Goal: Task Accomplishment & Management: Complete application form

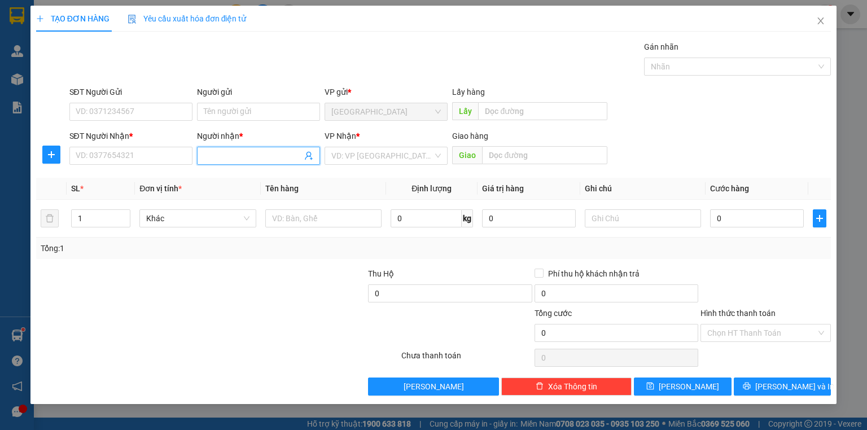
click at [221, 156] on input "Người nhận *" at bounding box center [253, 156] width 98 height 12
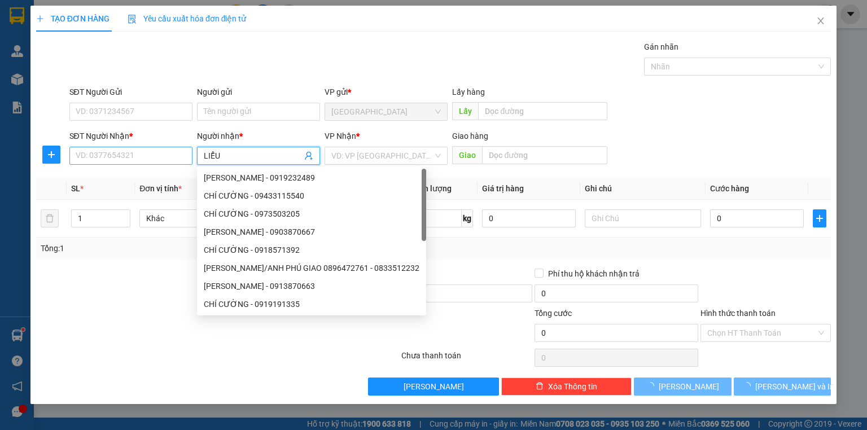
type input "LIỂU"
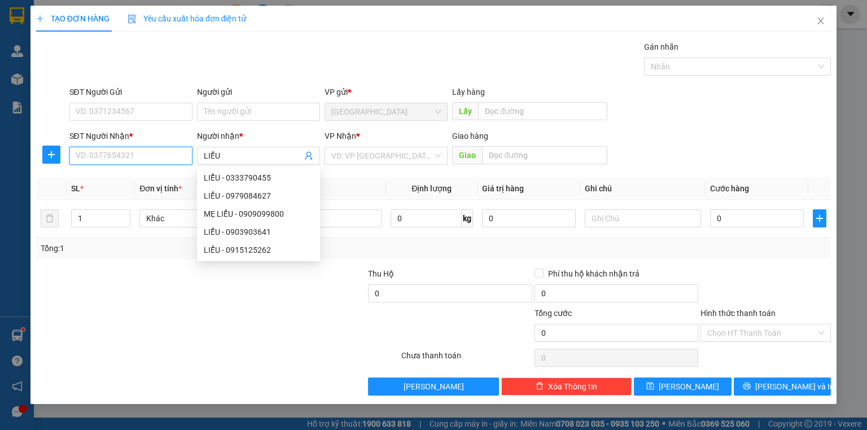
click at [173, 158] on input "SĐT Người Nhận *" at bounding box center [130, 156] width 123 height 18
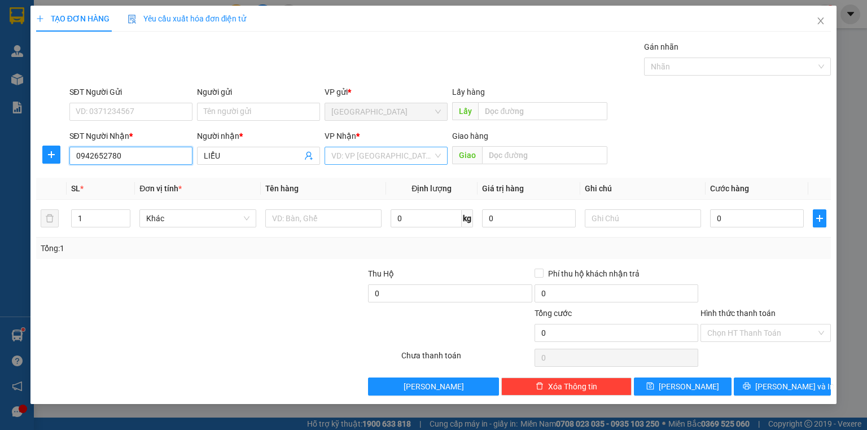
type input "0942652780"
click at [377, 152] on input "search" at bounding box center [382, 155] width 102 height 17
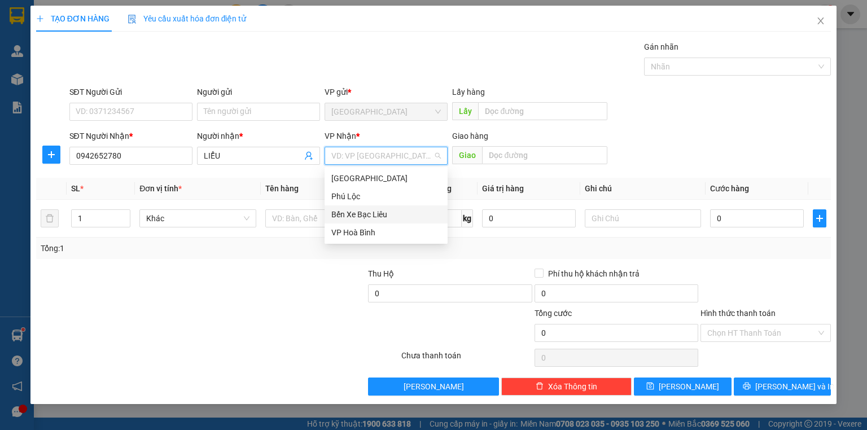
click at [370, 216] on div "Bến Xe Bạc Liêu" at bounding box center [385, 214] width 109 height 12
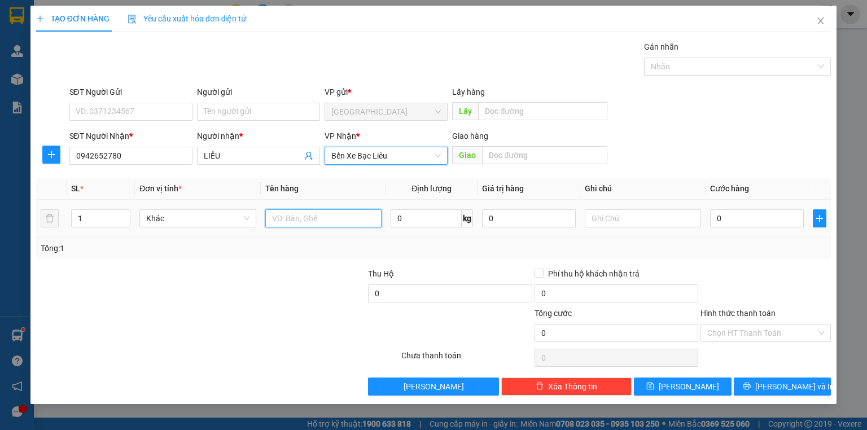
click at [328, 221] on input "text" at bounding box center [323, 218] width 116 height 18
click at [326, 220] on input "text" at bounding box center [323, 218] width 116 height 18
type input "(TT)"
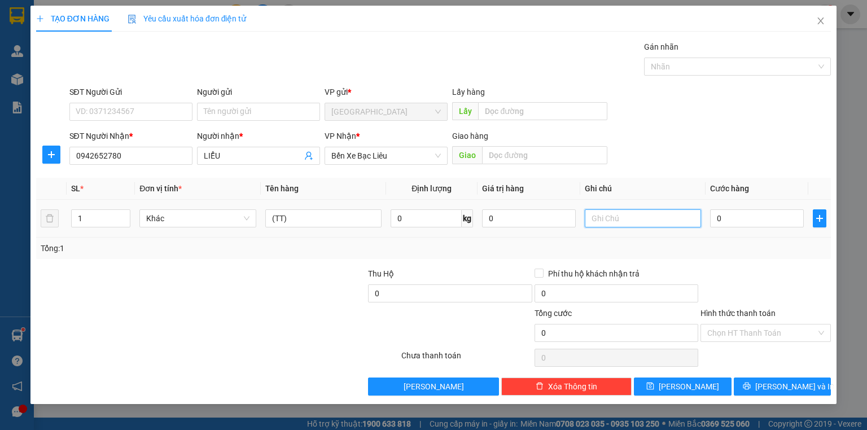
click at [611, 219] on input "text" at bounding box center [643, 218] width 116 height 18
type input "1 GÓI"
click at [743, 220] on input "0" at bounding box center [757, 218] width 94 height 18
type input "3"
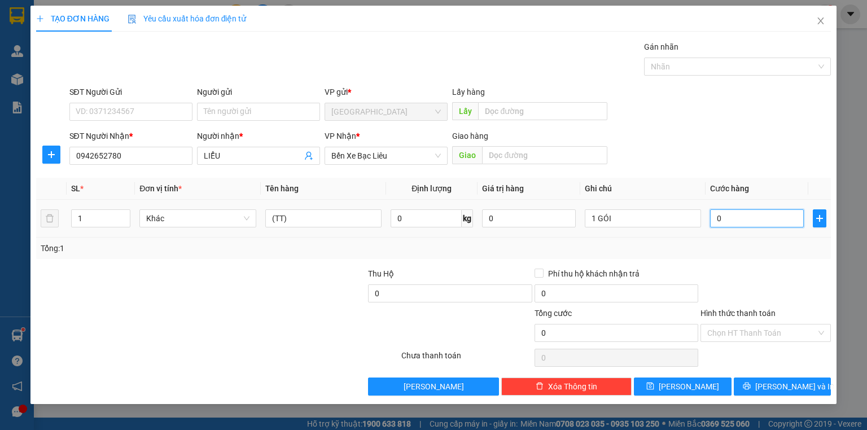
type input "3"
type input "30"
click at [736, 273] on div at bounding box center [765, 287] width 133 height 40
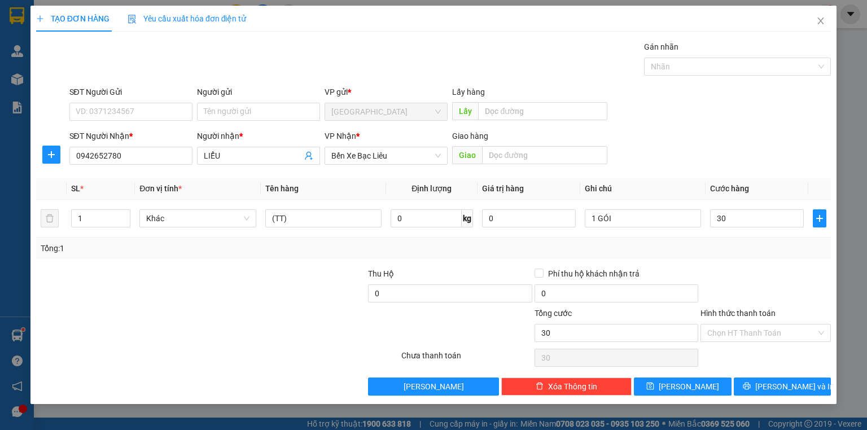
type input "30.000"
click at [757, 310] on label "Hình thức thanh toán" at bounding box center [737, 313] width 75 height 9
click at [757, 324] on input "Hình thức thanh toán" at bounding box center [761, 332] width 109 height 17
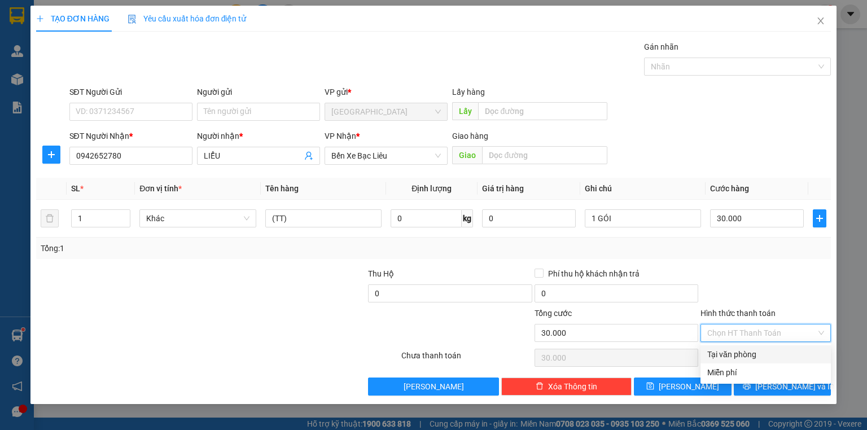
click at [752, 354] on div "Tại văn phòng" at bounding box center [765, 354] width 117 height 12
type input "0"
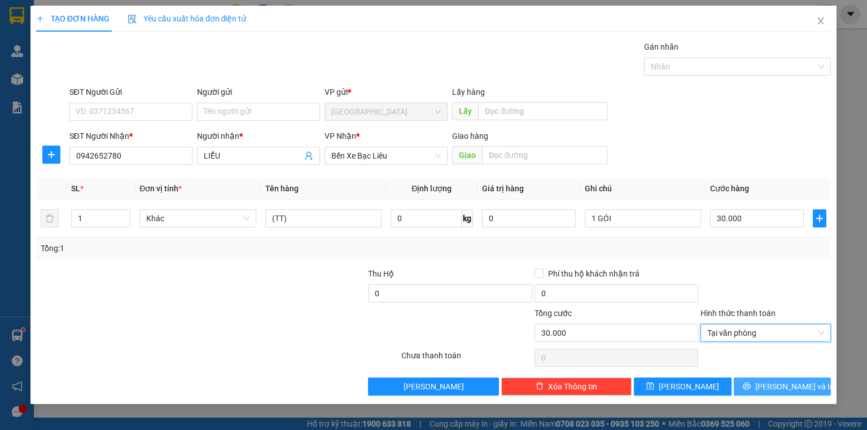
click at [754, 381] on button "[PERSON_NAME] và In" at bounding box center [783, 387] width 98 height 18
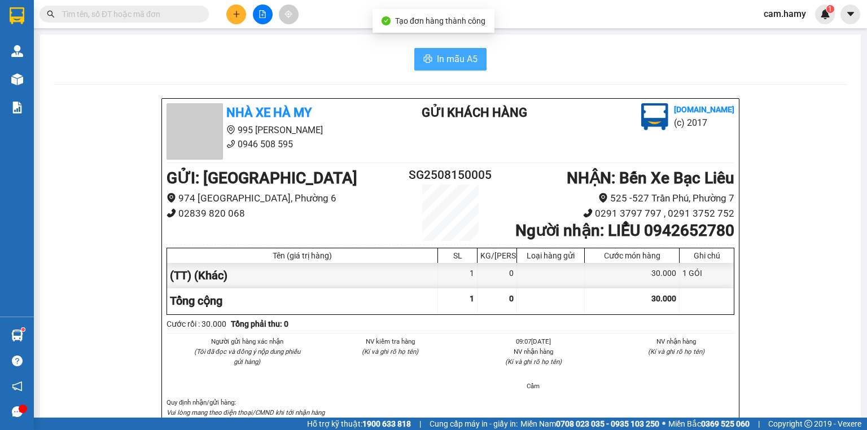
click at [471, 62] on span "In mẫu A5" at bounding box center [457, 59] width 41 height 14
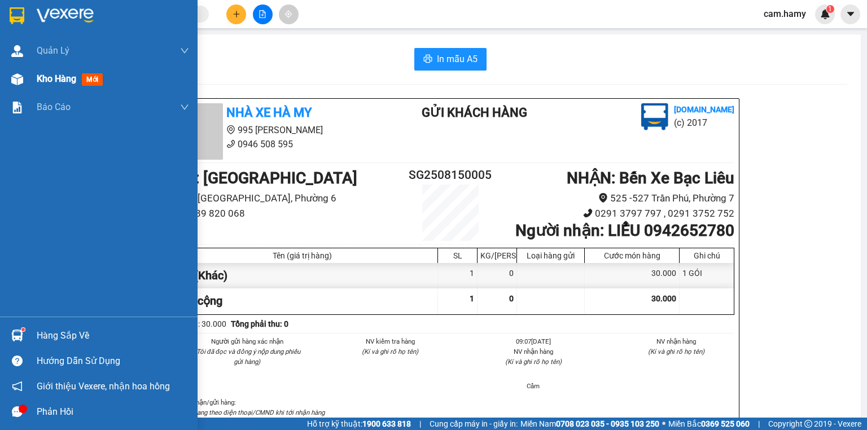
click at [23, 80] on div at bounding box center [17, 79] width 20 height 20
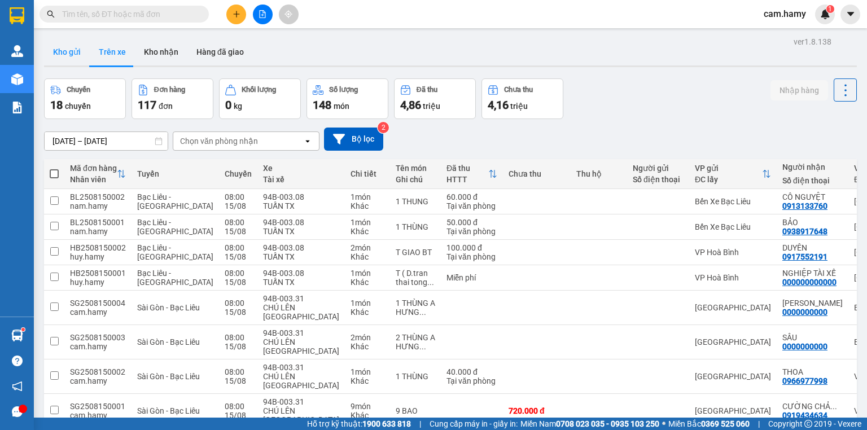
click at [68, 50] on button "Kho gửi" at bounding box center [67, 51] width 46 height 27
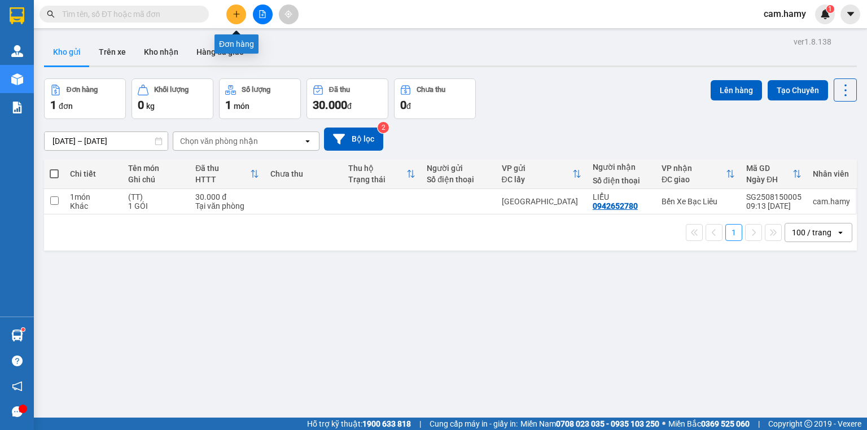
click at [233, 12] on icon "plus" at bounding box center [237, 14] width 8 height 8
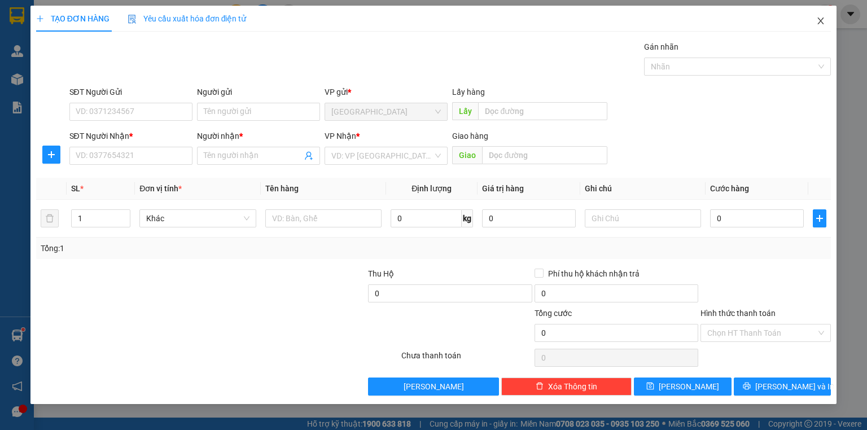
click at [822, 22] on icon "close" at bounding box center [820, 20] width 9 height 9
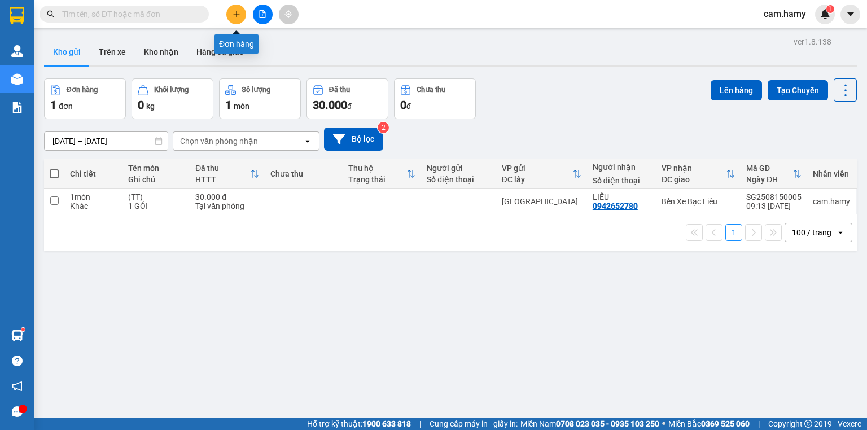
click at [236, 12] on icon "plus" at bounding box center [236, 14] width 1 height 6
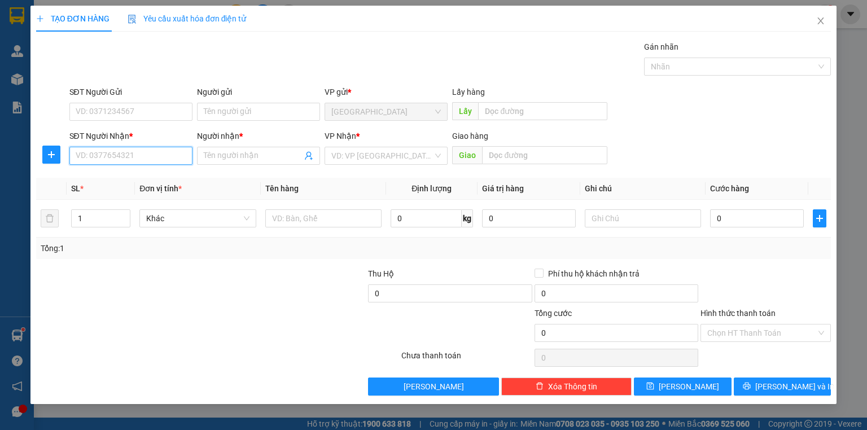
click at [165, 157] on input "SĐT Người Nhận *" at bounding box center [130, 156] width 123 height 18
click at [164, 157] on input "SĐT Người Nhận *" at bounding box center [130, 156] width 123 height 18
type input "0919827310"
click at [224, 156] on input "Người nhận *" at bounding box center [253, 156] width 98 height 12
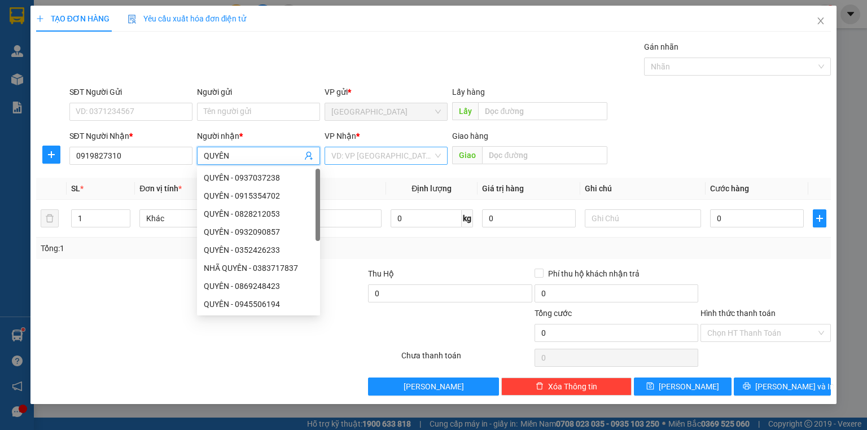
type input "QUYÊN"
click at [345, 157] on input "search" at bounding box center [382, 155] width 102 height 17
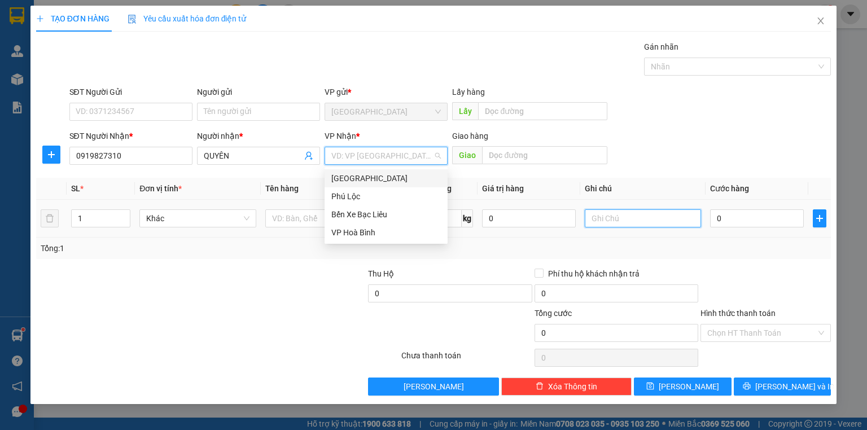
click at [603, 217] on input "text" at bounding box center [643, 218] width 116 height 18
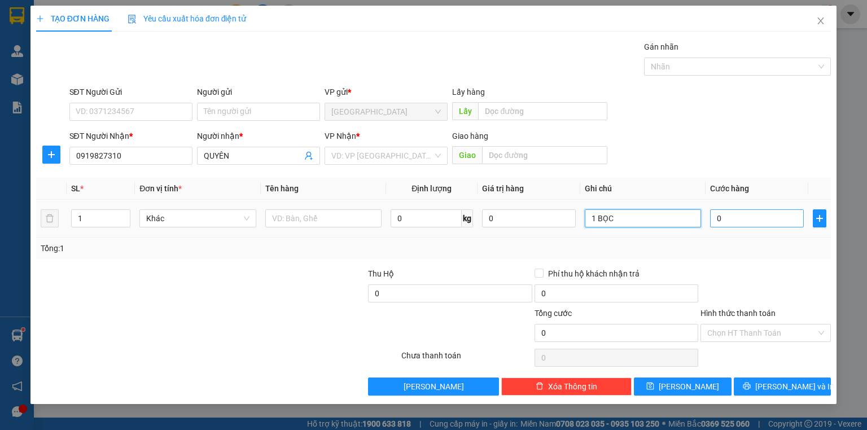
type input "1 BỌC"
click at [761, 218] on input "0" at bounding box center [757, 218] width 94 height 18
type input "5"
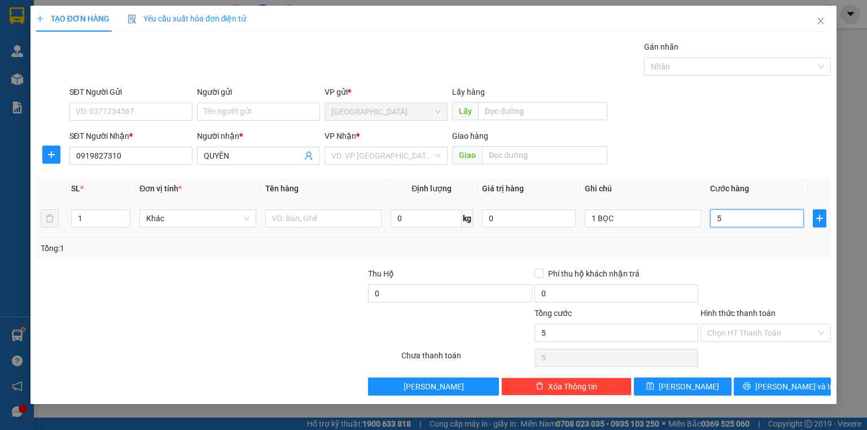
type input "50"
type input "50.000"
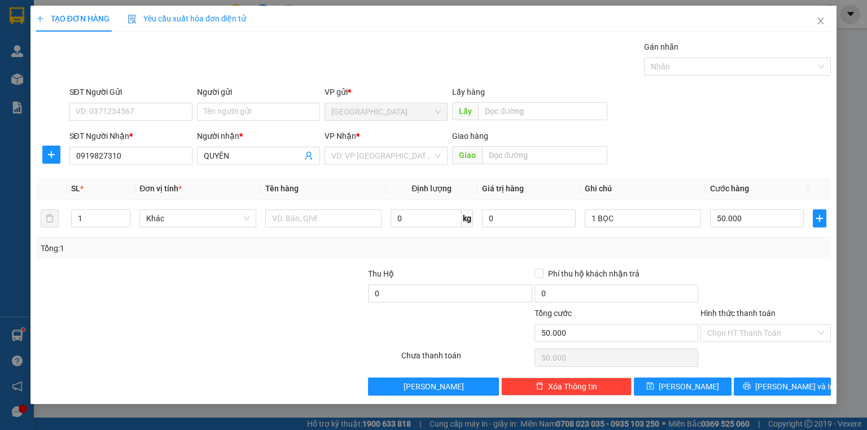
click at [744, 252] on div "Tổng: 1" at bounding box center [434, 248] width 786 height 12
click at [737, 311] on label "Hình thức thanh toán" at bounding box center [737, 313] width 75 height 9
click at [737, 324] on input "Hình thức thanh toán" at bounding box center [761, 332] width 109 height 17
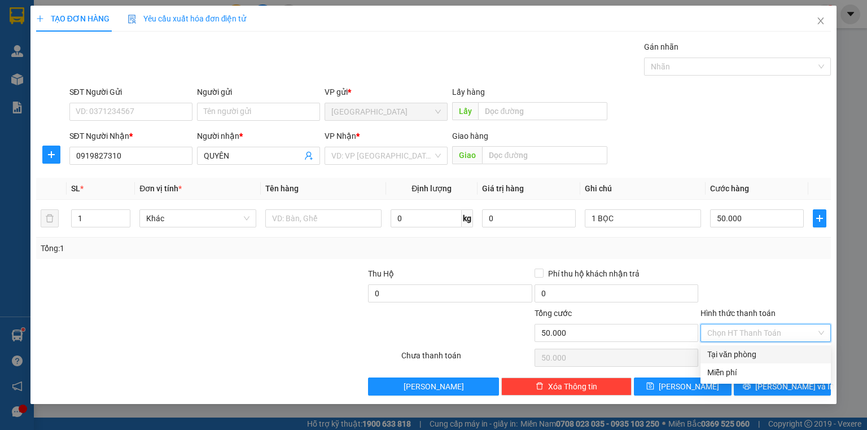
click at [742, 351] on div "Tại văn phòng" at bounding box center [765, 354] width 117 height 12
type input "0"
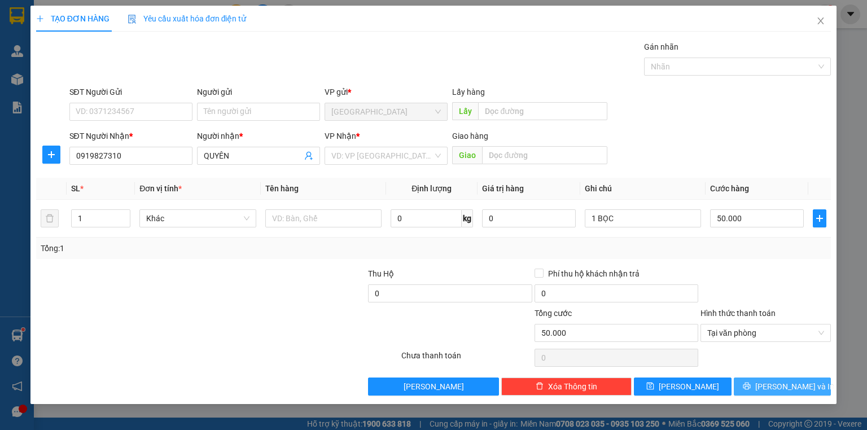
click at [751, 385] on icon "printer" at bounding box center [747, 386] width 8 height 8
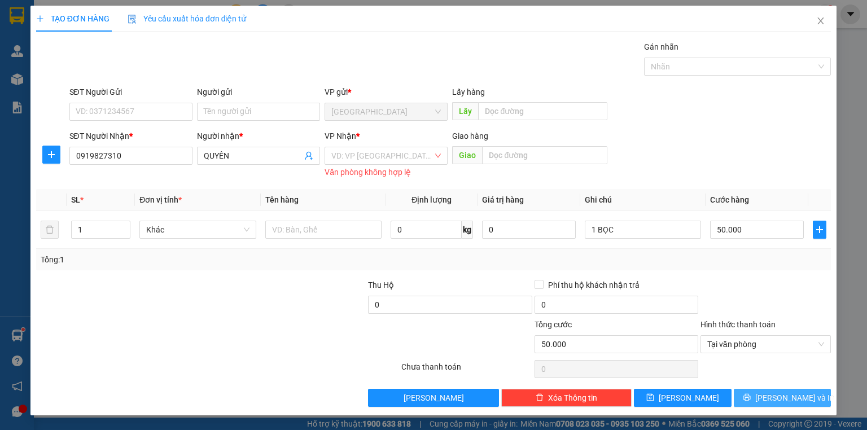
click at [751, 395] on icon "printer" at bounding box center [747, 397] width 8 height 8
click at [366, 155] on input "search" at bounding box center [382, 155] width 102 height 17
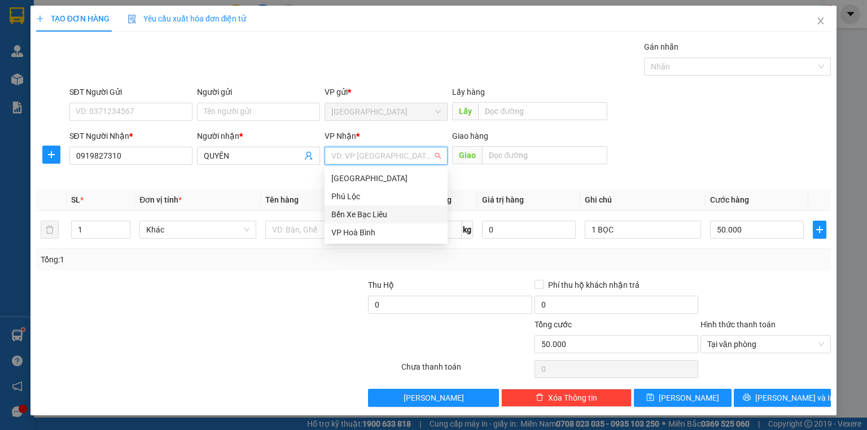
click at [367, 213] on div "Bến Xe Bạc Liêu" at bounding box center [385, 214] width 109 height 12
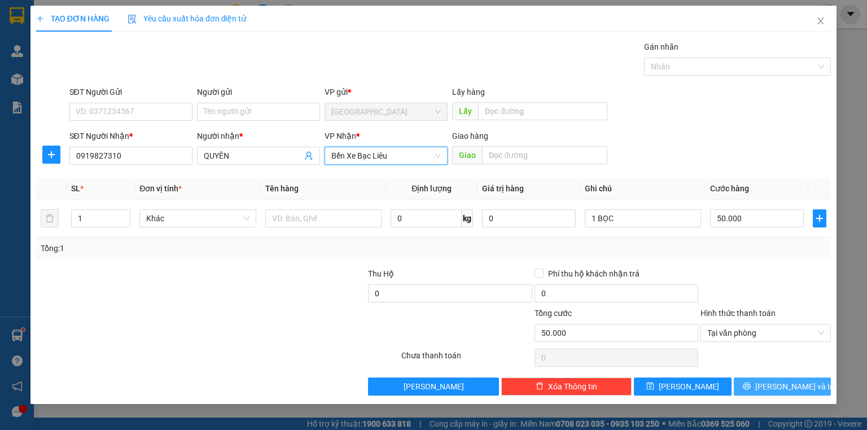
click at [774, 386] on span "[PERSON_NAME] và In" at bounding box center [794, 386] width 79 height 12
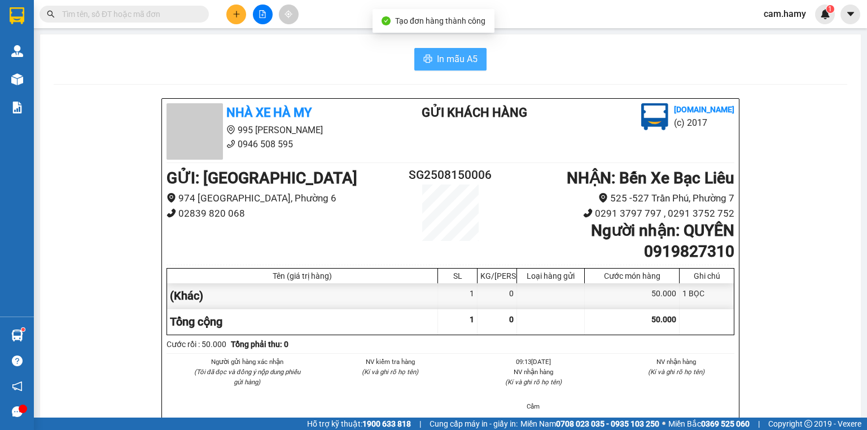
click at [457, 59] on span "In mẫu A5" at bounding box center [457, 59] width 41 height 14
click at [243, 15] on button at bounding box center [236, 15] width 20 height 20
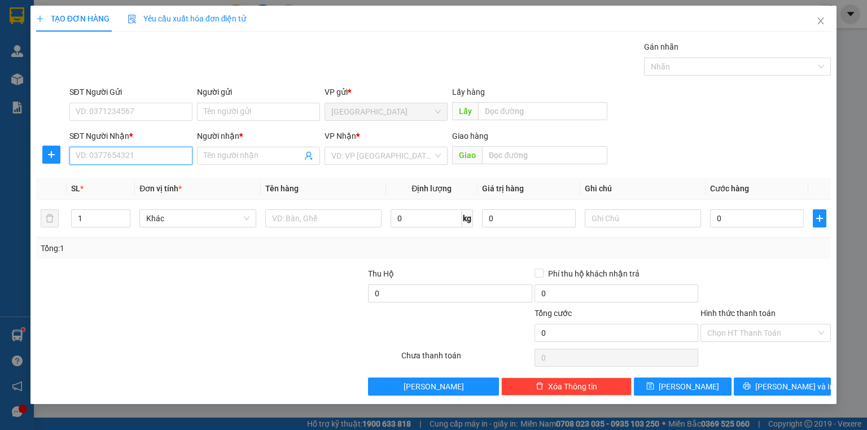
click at [160, 158] on input "SĐT Người Nhận *" at bounding box center [130, 156] width 123 height 18
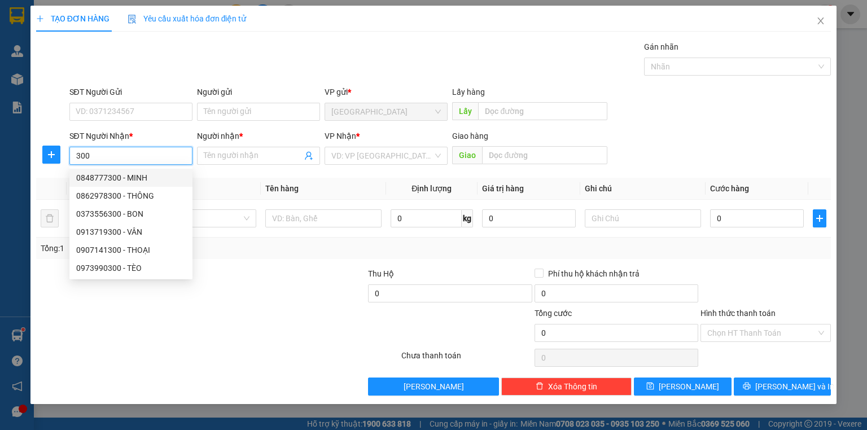
click at [113, 161] on input "300" at bounding box center [130, 156] width 123 height 18
type input "3"
click at [210, 144] on div "Người nhận *" at bounding box center [258, 138] width 123 height 17
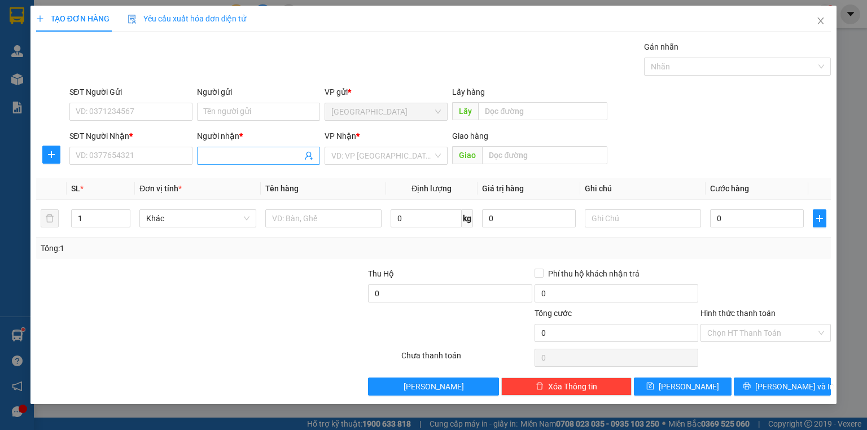
click at [221, 150] on input "Người nhận *" at bounding box center [253, 156] width 98 height 12
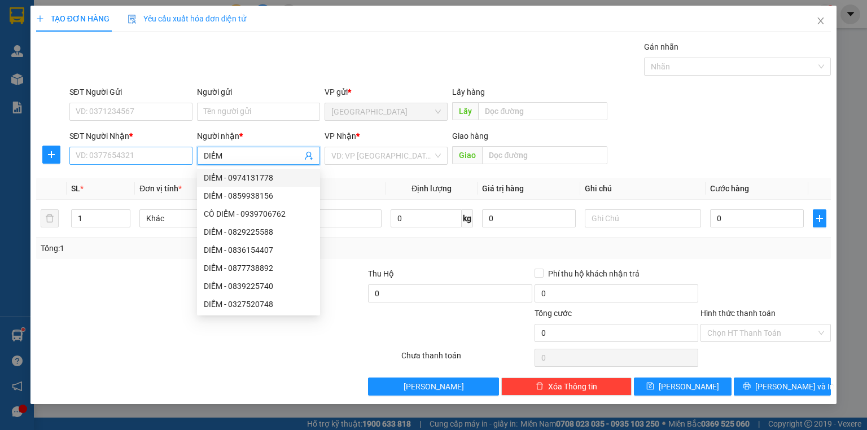
type input "DIỂM"
click at [174, 158] on input "SĐT Người Nhận *" at bounding box center [130, 156] width 123 height 18
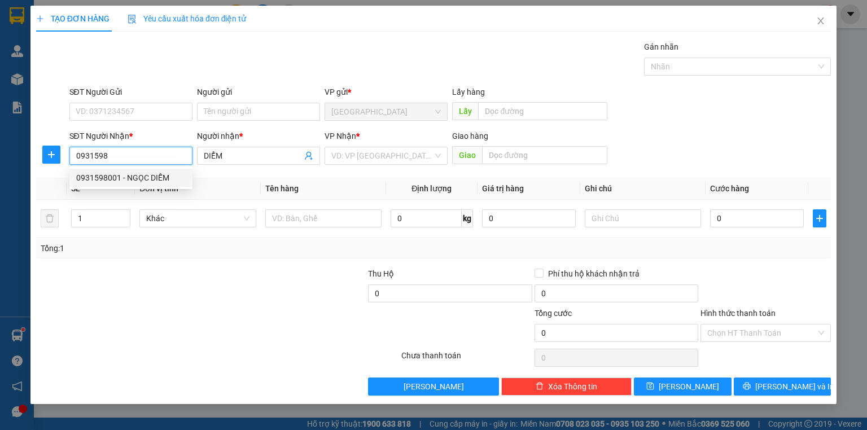
click at [150, 173] on div "0931598001 - NGỌC DIỄM" at bounding box center [130, 178] width 109 height 12
type input "0931598001"
type input "NGỌC DIỄM"
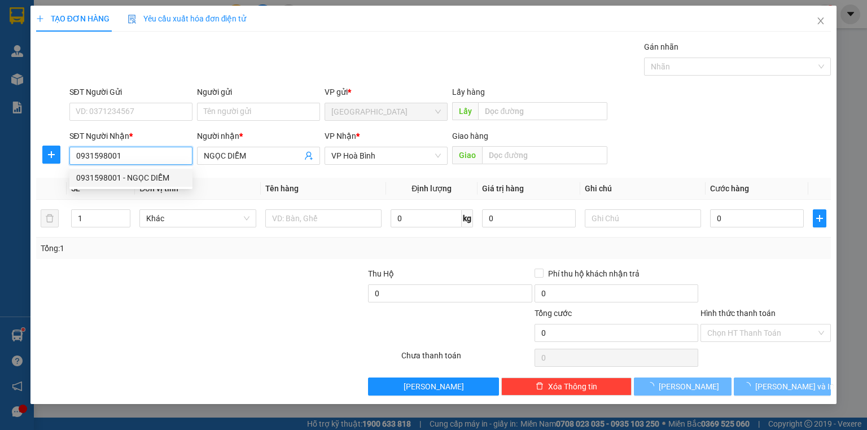
type input "300.000"
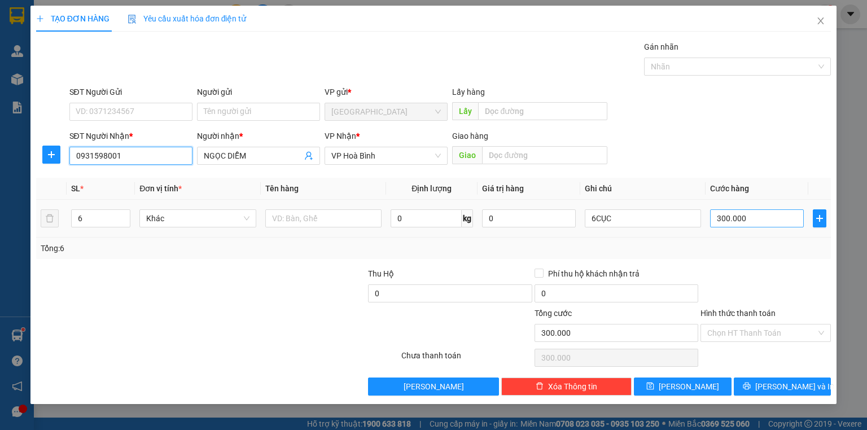
type input "0931598001"
click at [747, 221] on input "300.000" at bounding box center [757, 218] width 94 height 18
type input "0"
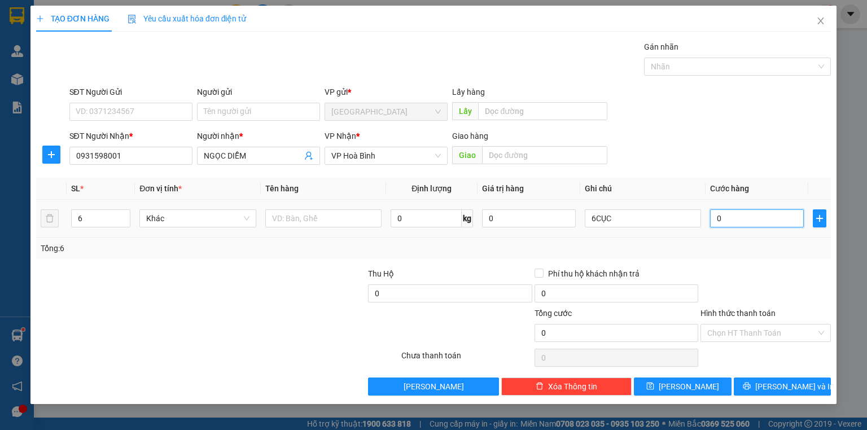
type input "3"
type input "03"
type input "33"
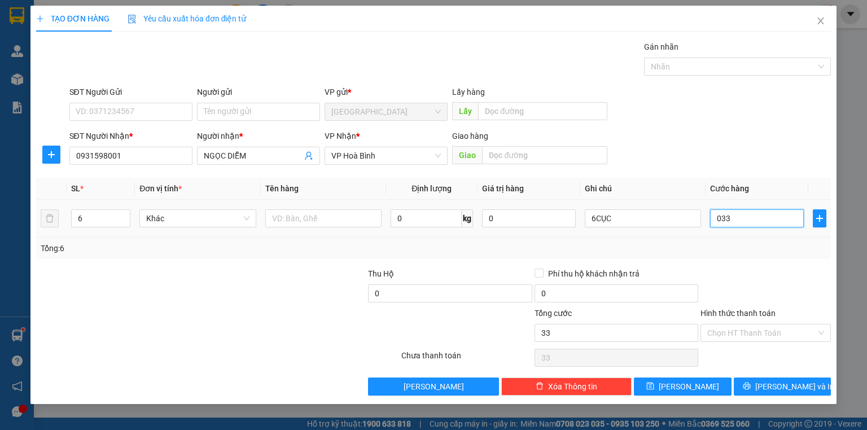
type input "0.330"
type input "330"
type input "0.330"
type input "330.000"
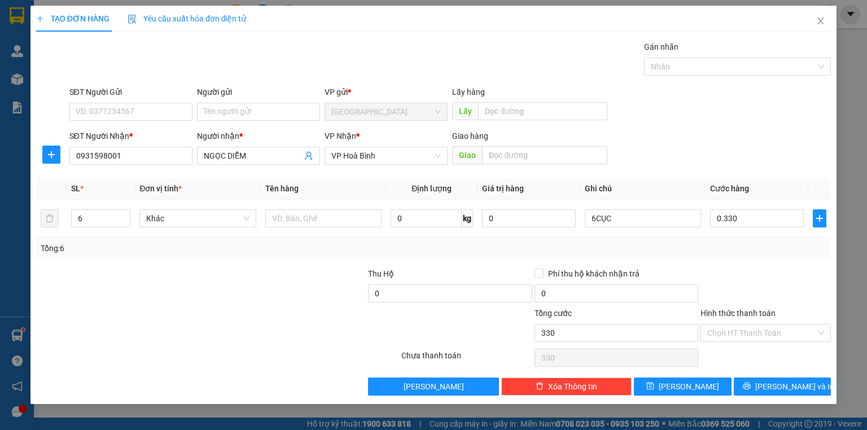
type input "330.000"
click at [729, 246] on div "Tổng: 6" at bounding box center [434, 248] width 786 height 12
click at [768, 388] on button "[PERSON_NAME] và In" at bounding box center [783, 387] width 98 height 18
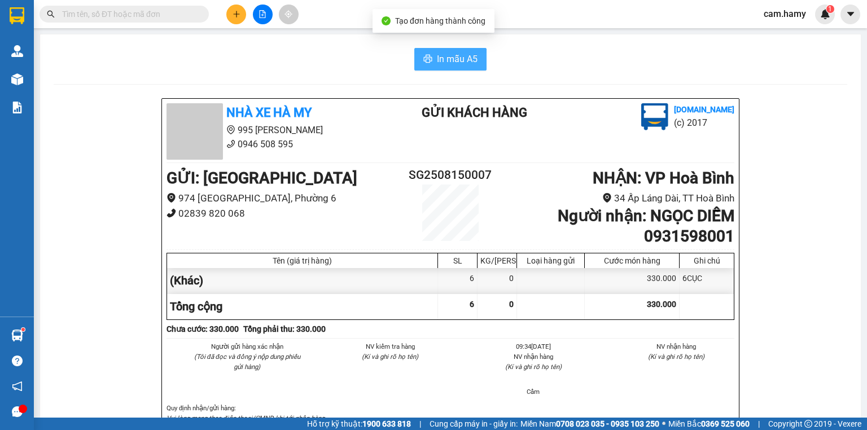
click at [453, 63] on span "In mẫu A5" at bounding box center [457, 59] width 41 height 14
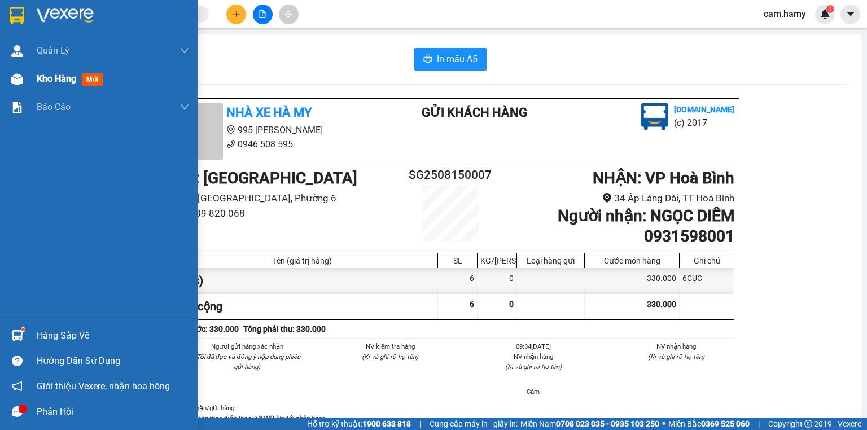
click at [16, 73] on img at bounding box center [17, 79] width 12 height 12
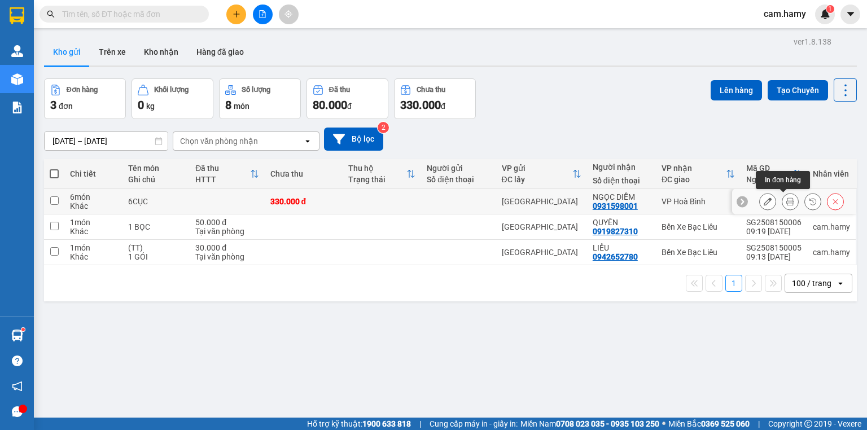
click at [786, 201] on icon at bounding box center [790, 202] width 8 height 8
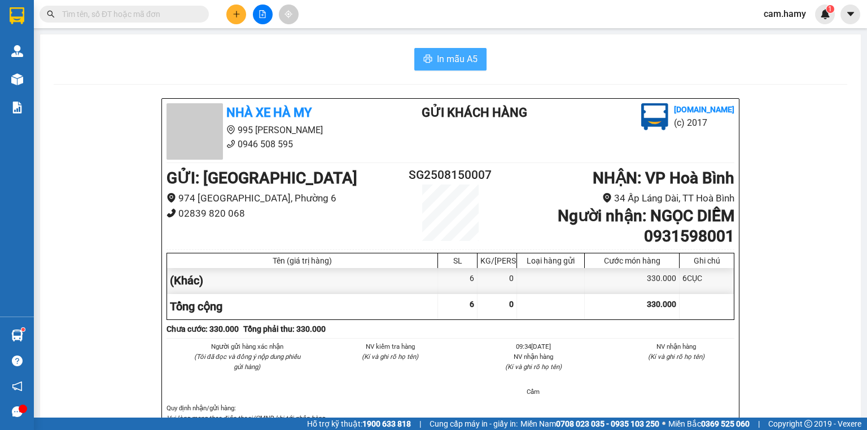
click at [459, 59] on span "In mẫu A5" at bounding box center [457, 59] width 41 height 14
click at [235, 14] on icon "plus" at bounding box center [237, 14] width 8 height 8
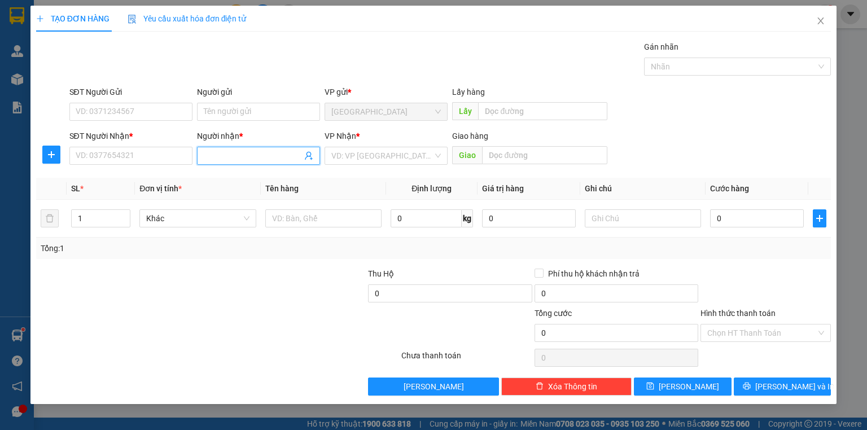
click at [222, 155] on input "Người nhận *" at bounding box center [253, 156] width 98 height 12
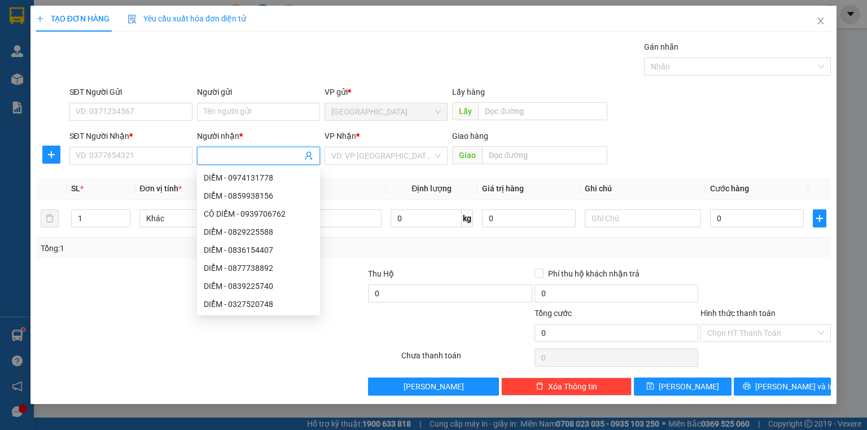
click at [210, 157] on input "Người nhận *" at bounding box center [253, 156] width 98 height 12
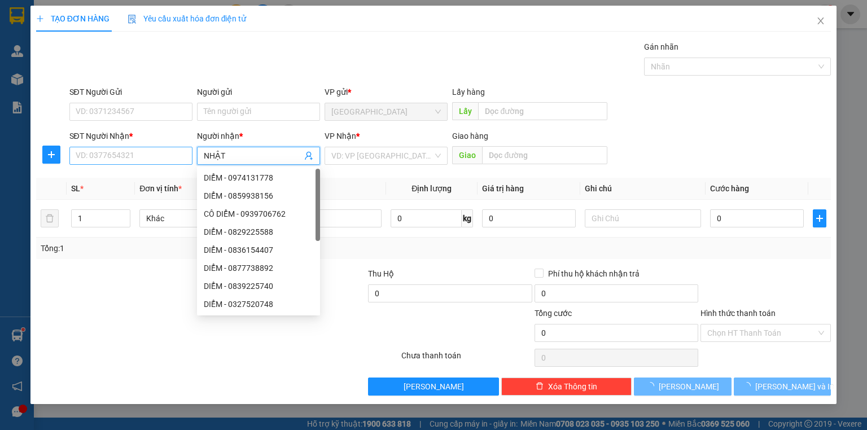
type input "NHẬT"
click at [176, 156] on input "SĐT Người Nhận *" at bounding box center [130, 156] width 123 height 18
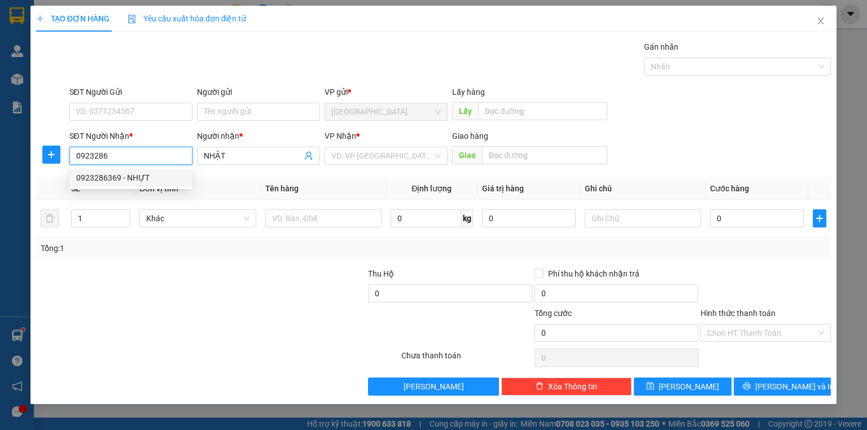
click at [151, 175] on div "0923286369 - NHỰT" at bounding box center [130, 178] width 109 height 12
type input "0923286369"
type input "NHỰT"
type input "CÂY XĂNG MINH KHẢI"
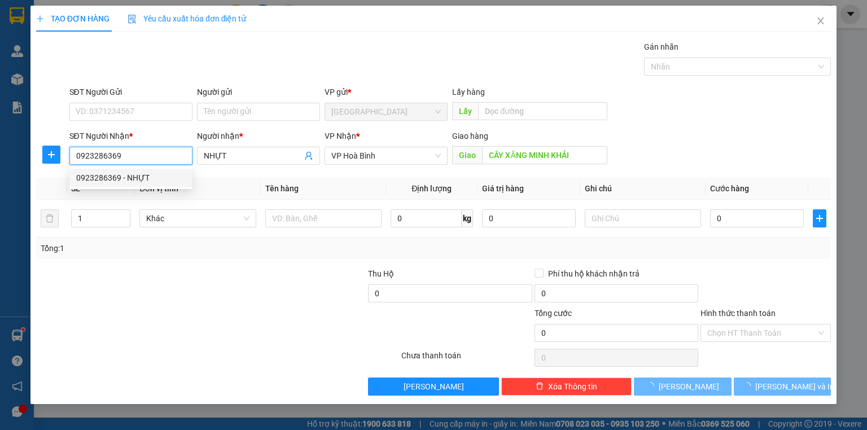
type input "200.000"
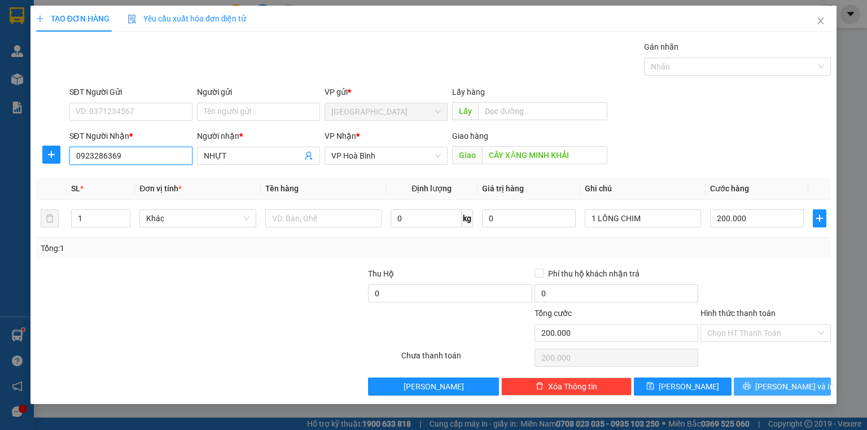
type input "0923286369"
click at [750, 388] on icon "printer" at bounding box center [746, 386] width 7 height 7
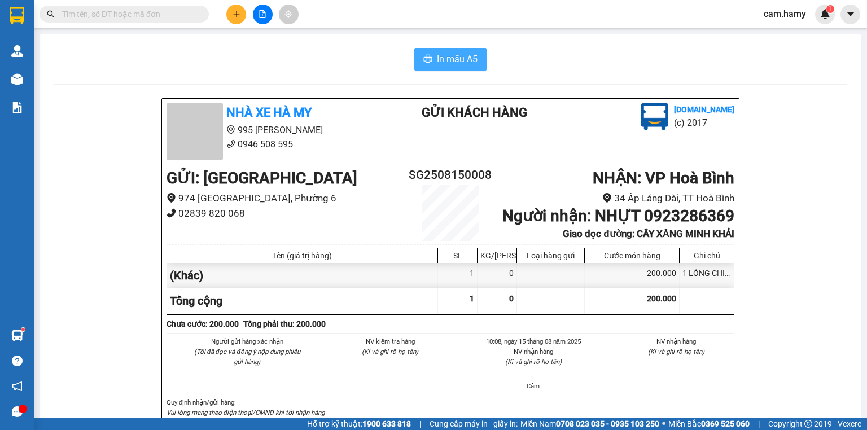
click at [447, 58] on span "In mẫu A5" at bounding box center [457, 59] width 41 height 14
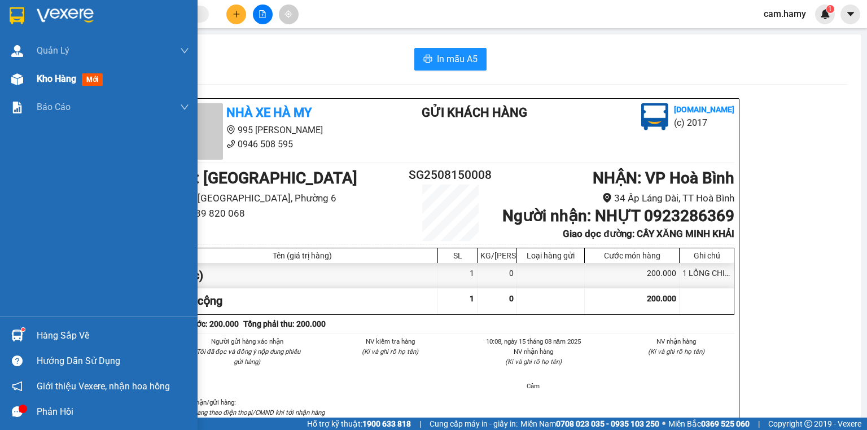
click at [18, 79] on img at bounding box center [17, 79] width 12 height 12
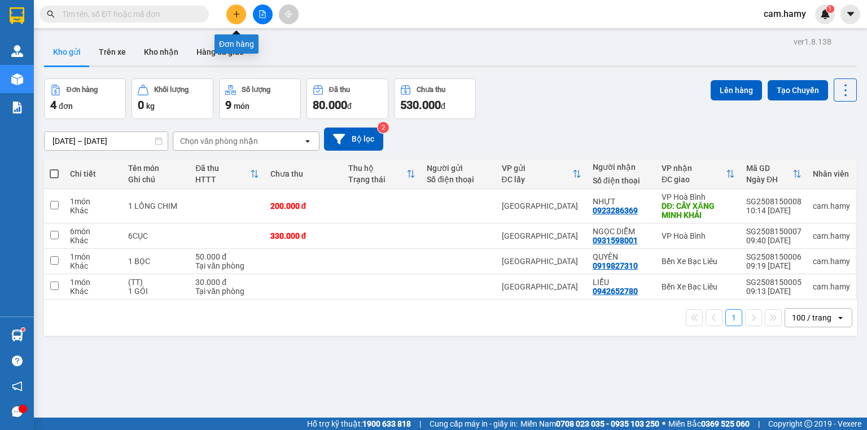
click at [238, 18] on button at bounding box center [236, 15] width 20 height 20
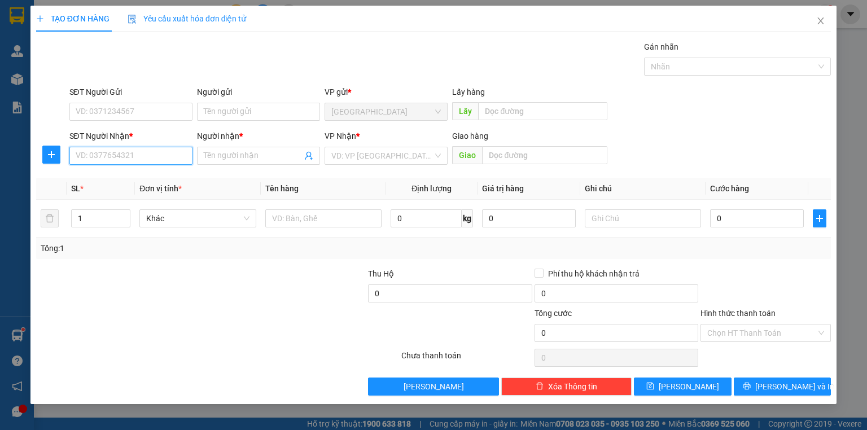
click at [151, 160] on input "SĐT Người Nhận *" at bounding box center [130, 156] width 123 height 18
click at [227, 156] on input "Người nhận *" at bounding box center [253, 156] width 98 height 12
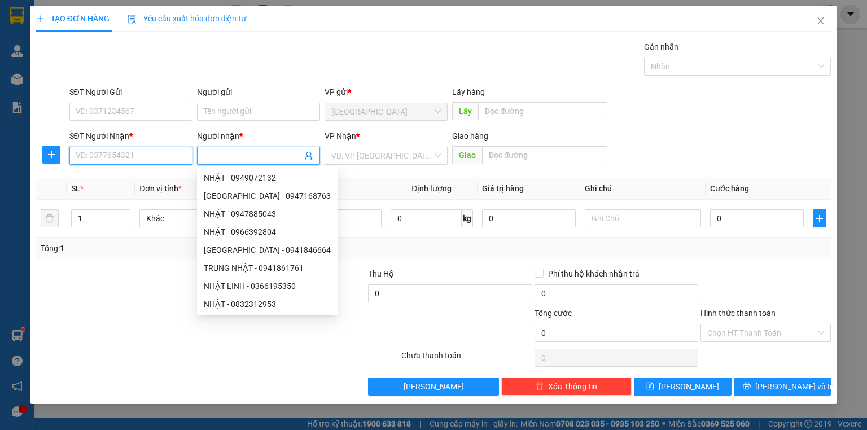
click at [170, 155] on input "SĐT Người Nhận *" at bounding box center [130, 156] width 123 height 18
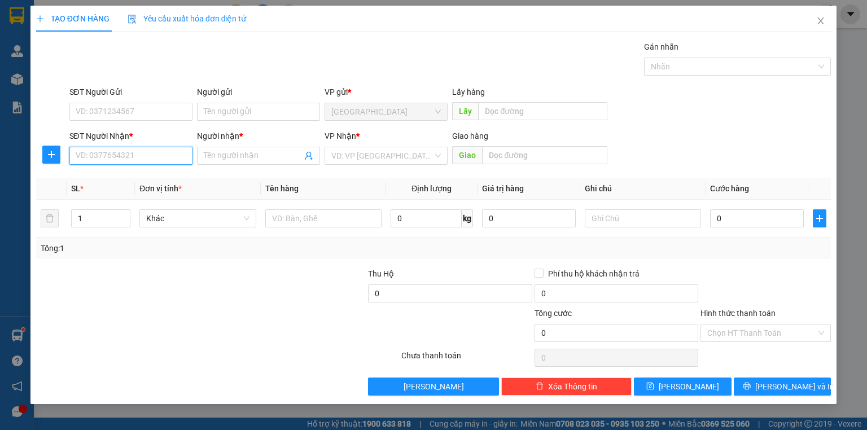
click at [175, 151] on input "SĐT Người Nhận *" at bounding box center [130, 156] width 123 height 18
click at [150, 176] on div "0799500544 - NHIÊN" at bounding box center [130, 178] width 109 height 12
type input "0799500544"
type input "NHIÊN"
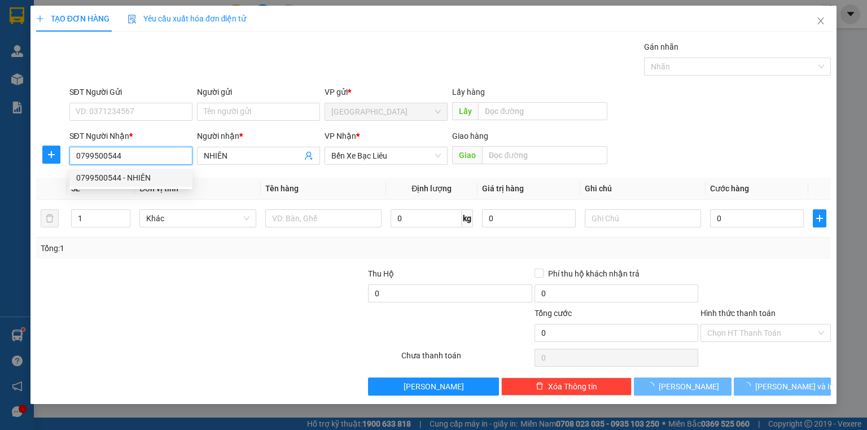
type input "50.000"
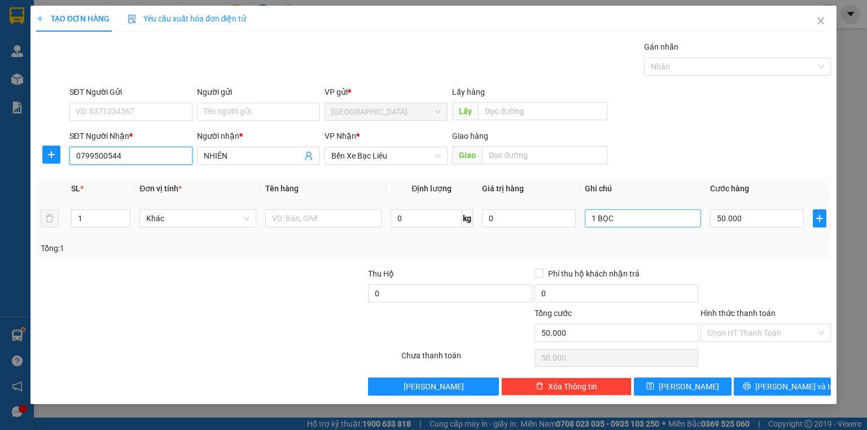
type input "0799500544"
click at [620, 225] on input "1 BỌC" at bounding box center [643, 218] width 116 height 18
type input "1 THÙNG"
click at [722, 269] on div at bounding box center [765, 287] width 133 height 40
click at [736, 312] on label "Hình thức thanh toán" at bounding box center [737, 313] width 75 height 9
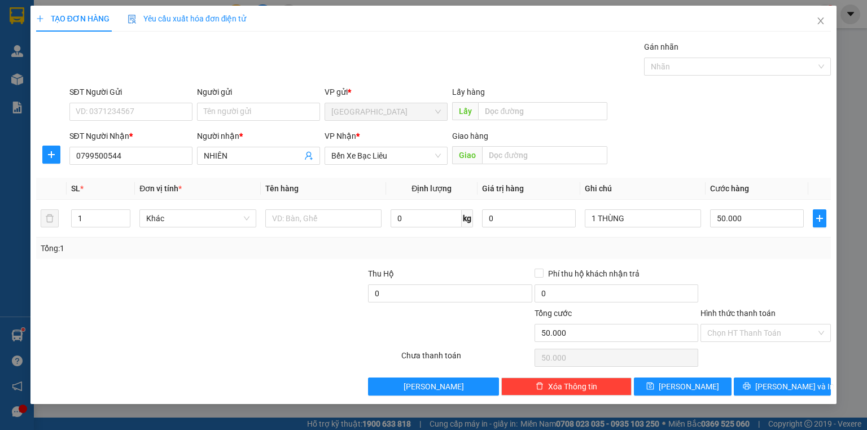
click at [736, 324] on input "Hình thức thanh toán" at bounding box center [761, 332] width 109 height 17
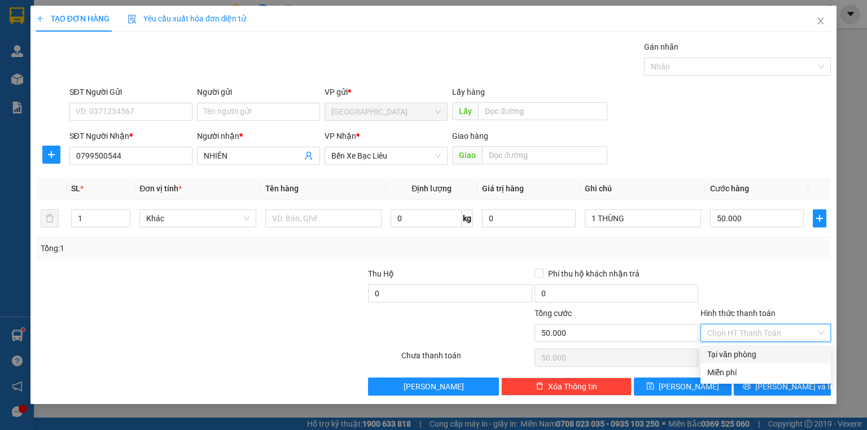
click at [744, 353] on div "Tại văn phòng" at bounding box center [765, 354] width 117 height 12
type input "0"
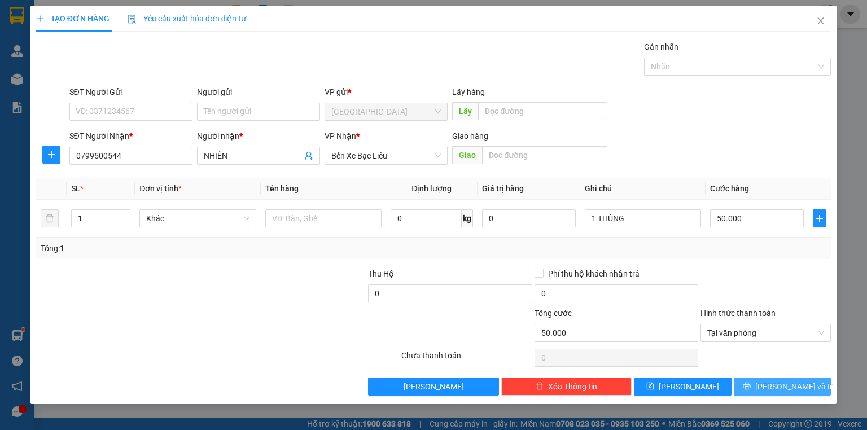
click at [765, 378] on button "[PERSON_NAME] và In" at bounding box center [783, 387] width 98 height 18
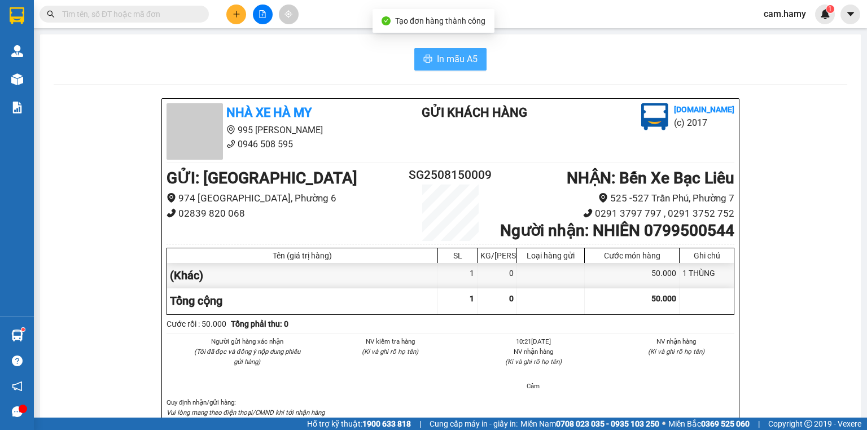
click at [445, 56] on span "In mẫu A5" at bounding box center [457, 59] width 41 height 14
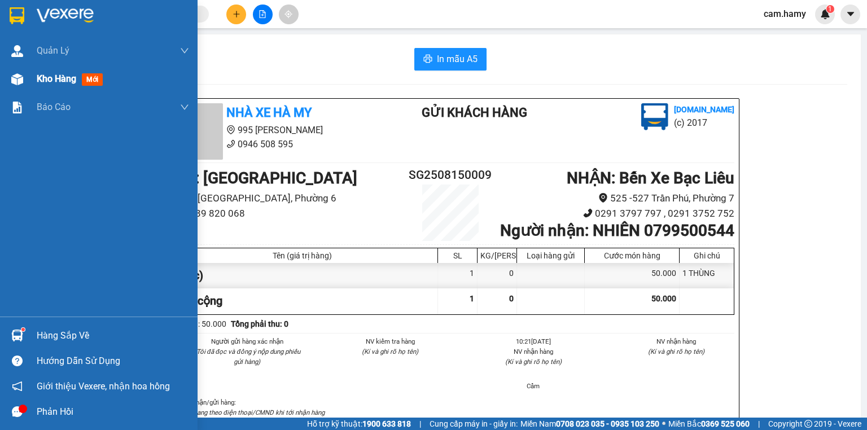
click at [32, 81] on div "Kho hàng mới" at bounding box center [99, 79] width 198 height 28
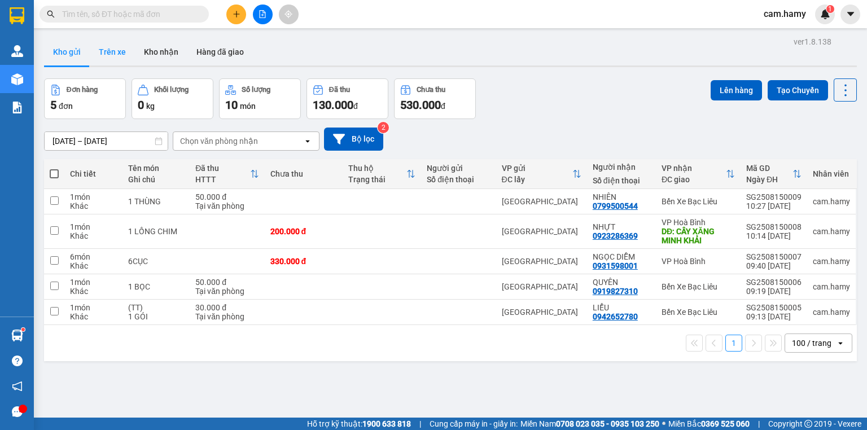
click at [108, 55] on button "Trên xe" at bounding box center [112, 51] width 45 height 27
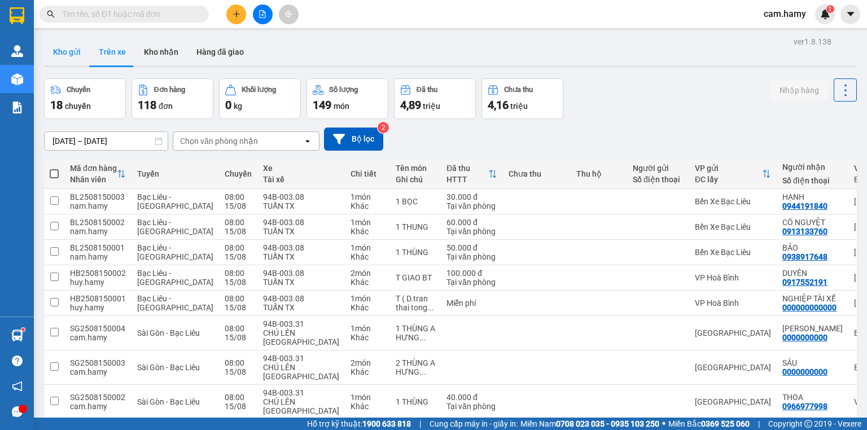
click at [68, 52] on button "Kho gửi" at bounding box center [67, 51] width 46 height 27
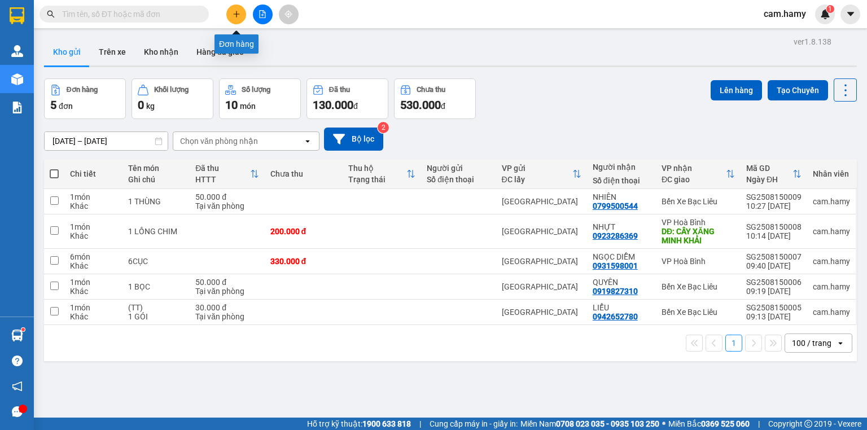
click at [233, 14] on icon "plus" at bounding box center [237, 14] width 8 height 8
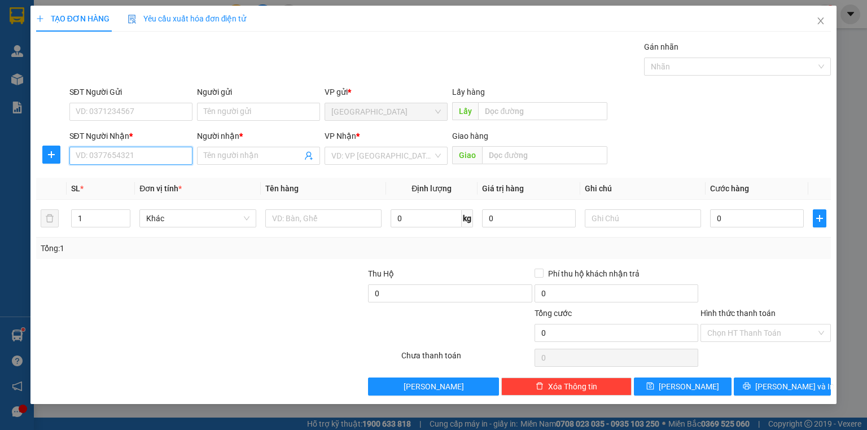
click at [159, 158] on input "SĐT Người Nhận *" at bounding box center [130, 156] width 123 height 18
click at [157, 157] on input "SĐT Người Nhận *" at bounding box center [130, 156] width 123 height 18
click at [154, 156] on input "SĐT Người Nhận *" at bounding box center [130, 156] width 123 height 18
click at [224, 151] on input "Người nhận *" at bounding box center [253, 156] width 98 height 12
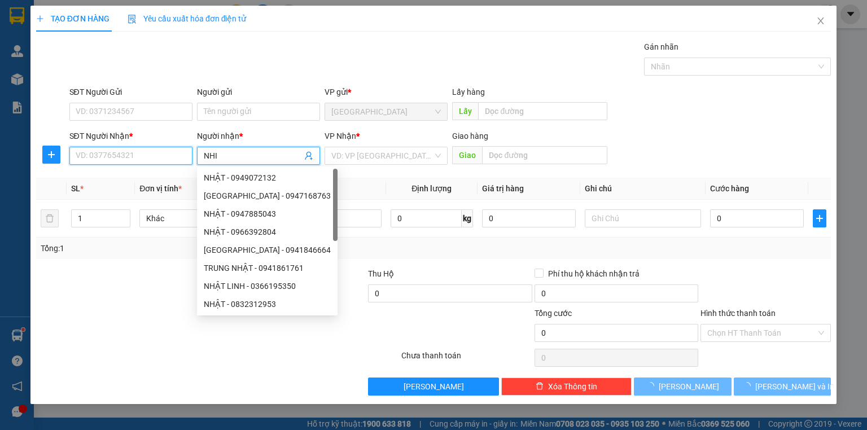
click at [150, 155] on input "SĐT Người Nhận *" at bounding box center [130, 156] width 123 height 18
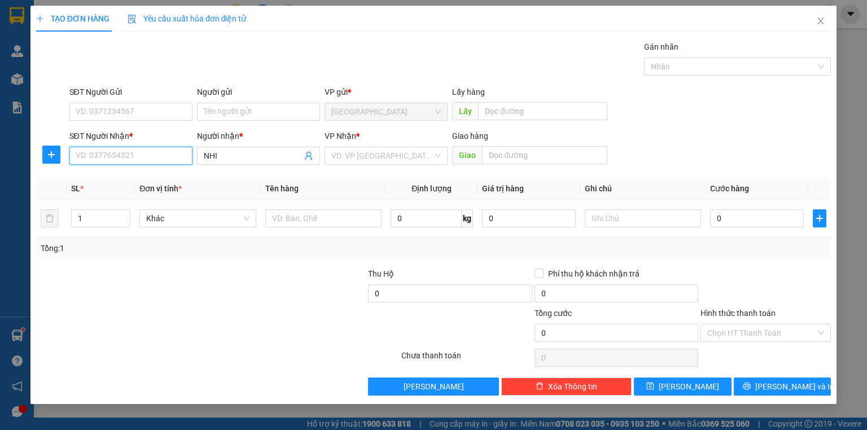
click at [150, 155] on input "SĐT Người Nhận *" at bounding box center [130, 156] width 123 height 18
click at [155, 150] on input "SĐT Người Nhận *" at bounding box center [130, 156] width 123 height 18
click at [153, 156] on input "SĐT Người Nhận *" at bounding box center [130, 156] width 123 height 18
click at [228, 154] on input "NHI" at bounding box center [253, 156] width 98 height 12
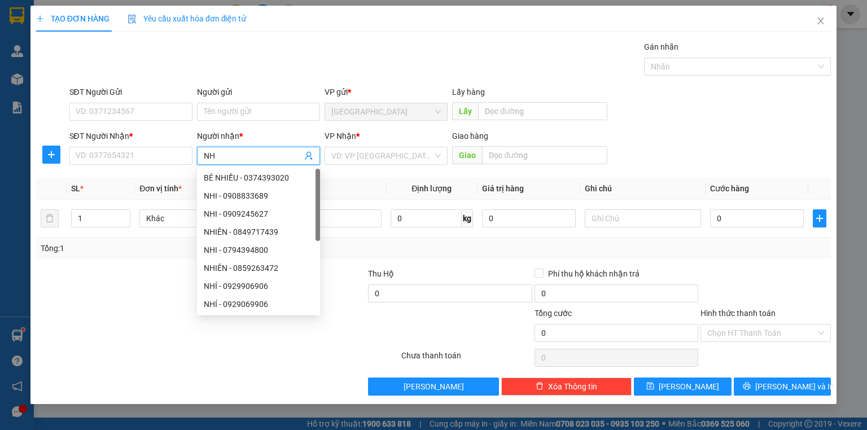
type input "N"
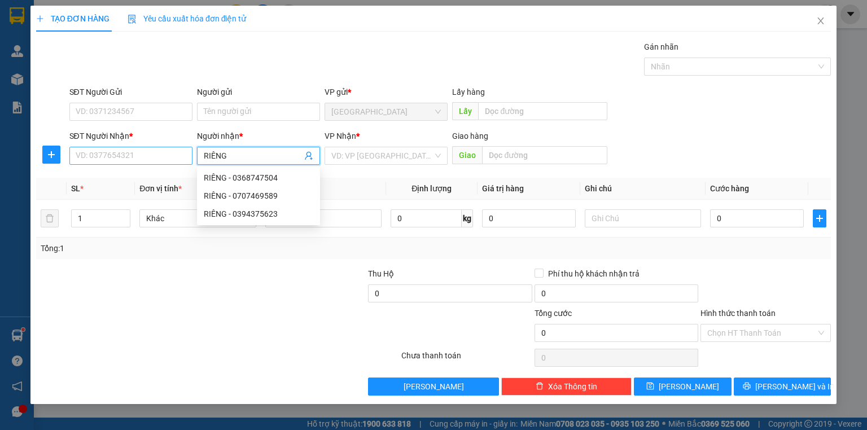
type input "RIÊNG"
click at [168, 154] on input "SĐT Người Nhận *" at bounding box center [130, 156] width 123 height 18
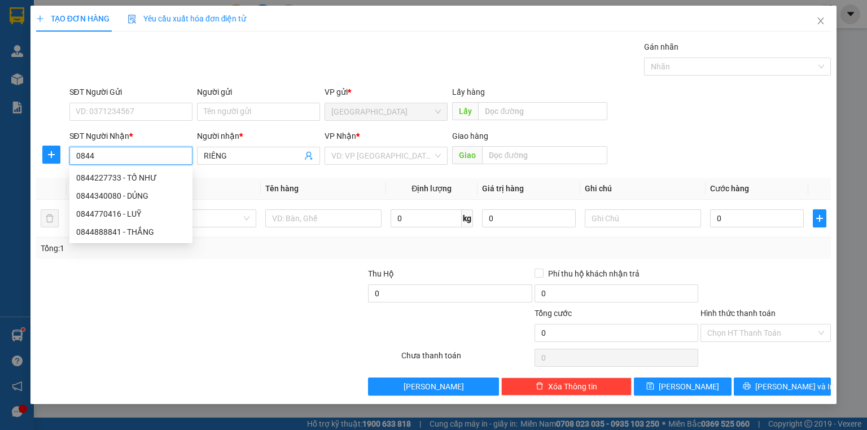
click at [168, 154] on input "0844" at bounding box center [130, 156] width 123 height 18
click at [113, 155] on input "0844" at bounding box center [130, 156] width 123 height 18
type input "0"
type input "0844411853"
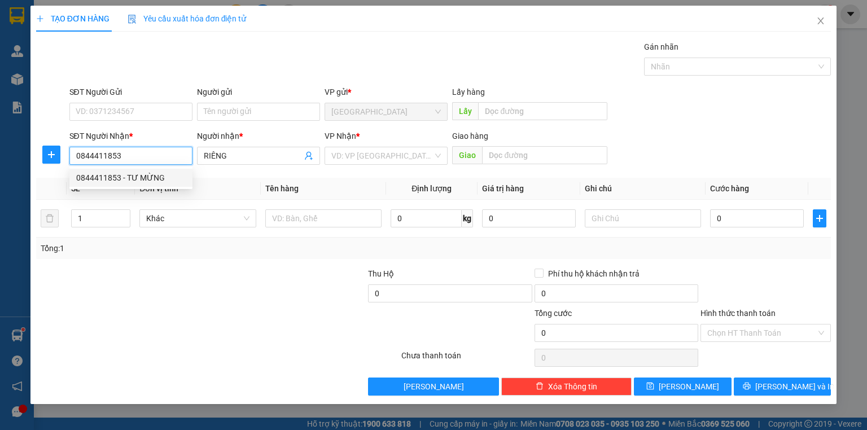
click at [156, 177] on div "0844411853 - TƯ MỪNG" at bounding box center [130, 178] width 109 height 12
type input "TƯ MỪNG"
type input "400.000"
type input "0844411853"
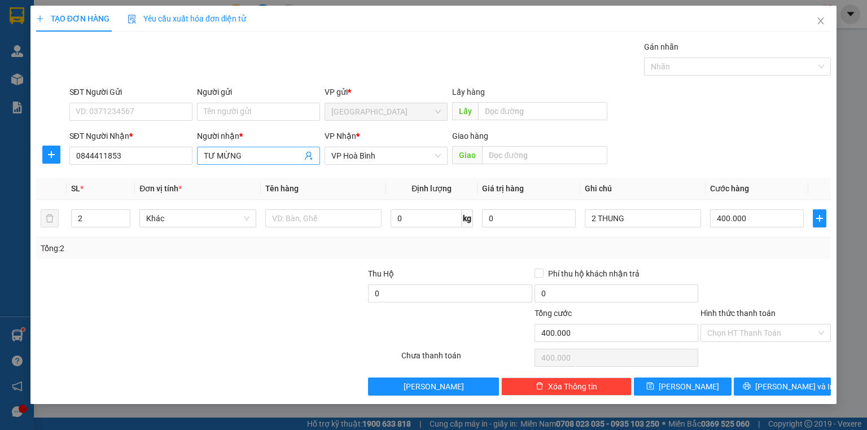
click at [242, 155] on input "TƯ MỪNG" at bounding box center [253, 156] width 98 height 12
type input "T"
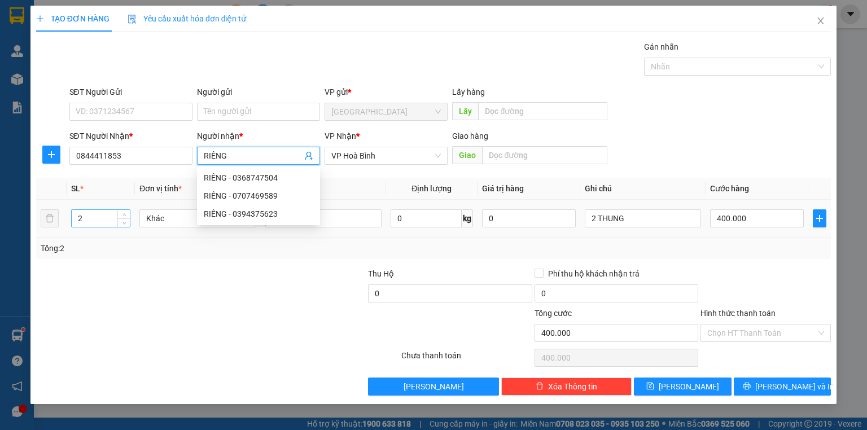
type input "RIÊNG"
click at [86, 219] on input "2" at bounding box center [101, 218] width 58 height 17
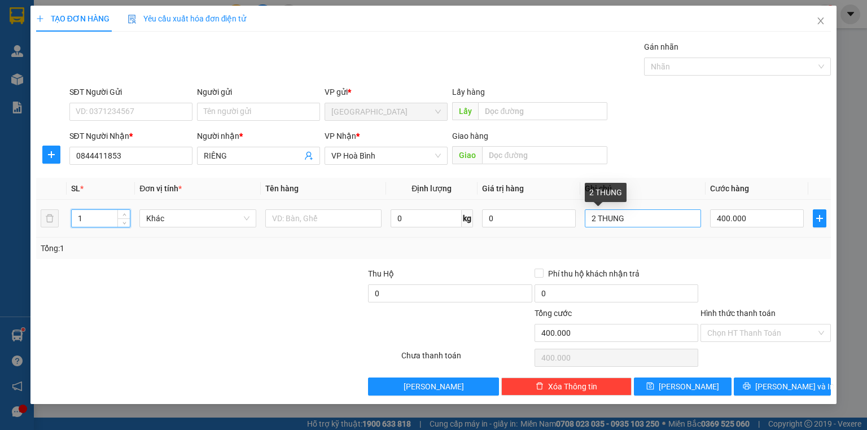
type input "1"
click at [623, 220] on input "2 THUNG" at bounding box center [643, 218] width 116 height 18
type input "2"
click at [624, 224] on input "1 HỌP" at bounding box center [643, 218] width 116 height 18
type input "1 HỌP"
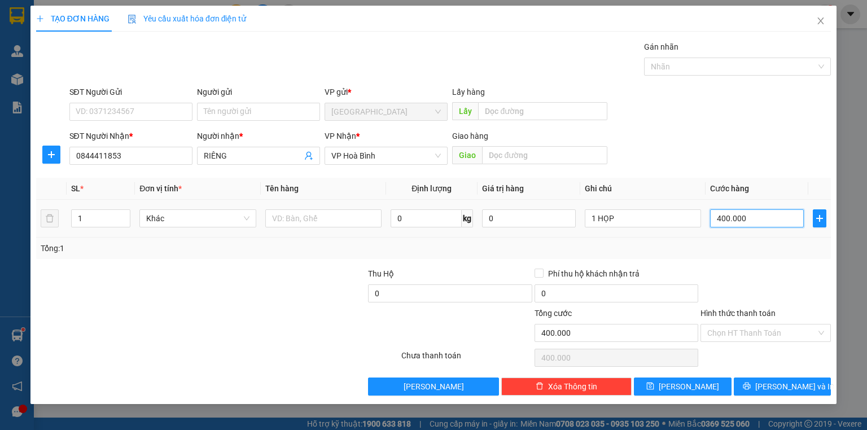
click at [753, 221] on input "400.000" at bounding box center [757, 218] width 94 height 18
type input "0"
type input "3"
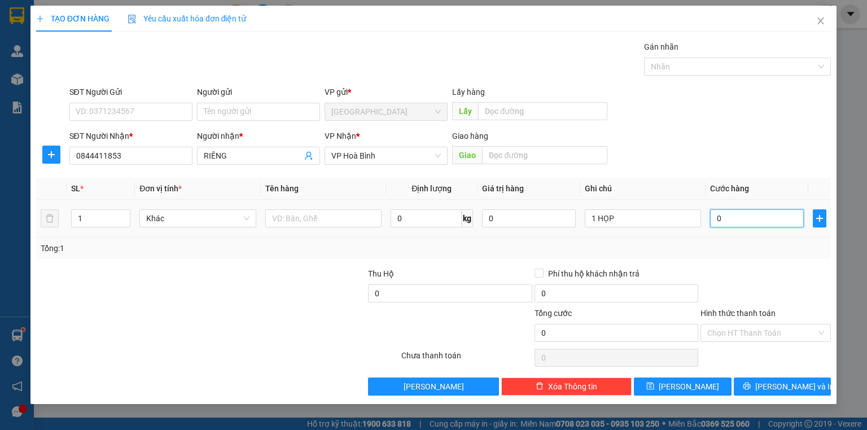
type input "3"
type input "03"
type input "30"
type input "030"
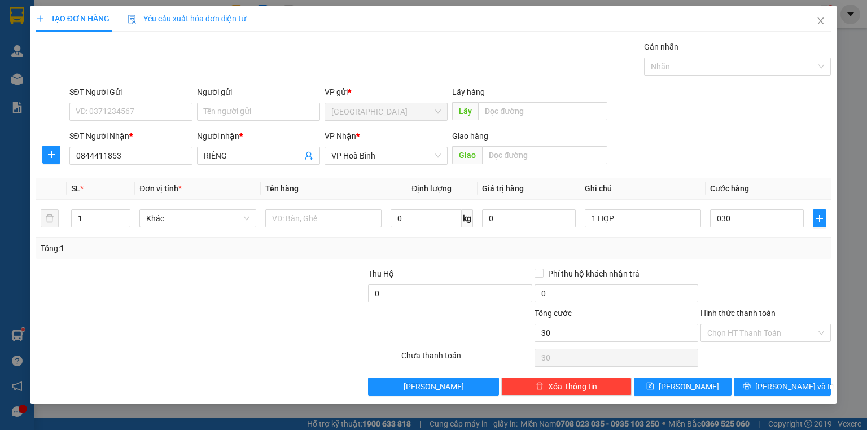
type input "30.000"
click at [733, 257] on div "Tổng: 1" at bounding box center [433, 248] width 795 height 21
click at [757, 315] on label "Hình thức thanh toán" at bounding box center [737, 313] width 75 height 9
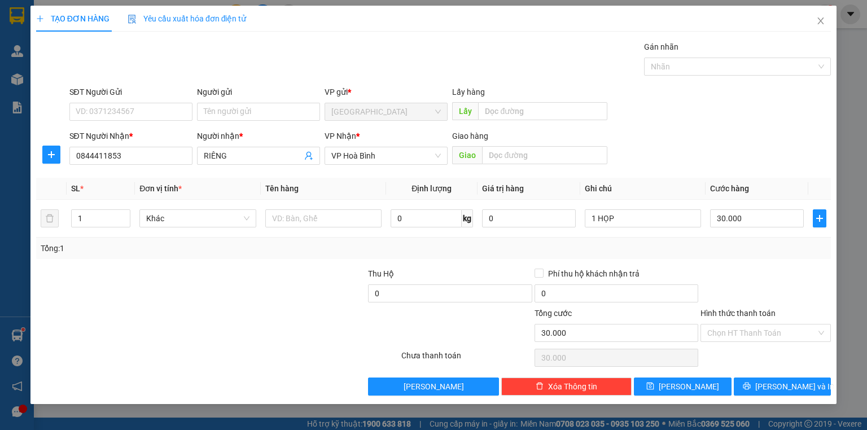
click at [757, 324] on input "Hình thức thanh toán" at bounding box center [761, 332] width 109 height 17
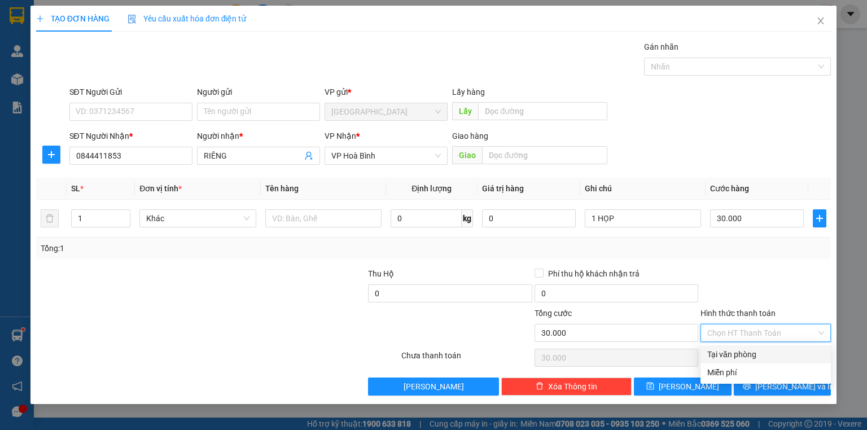
click at [746, 354] on div "Tại văn phòng" at bounding box center [765, 354] width 117 height 12
type input "0"
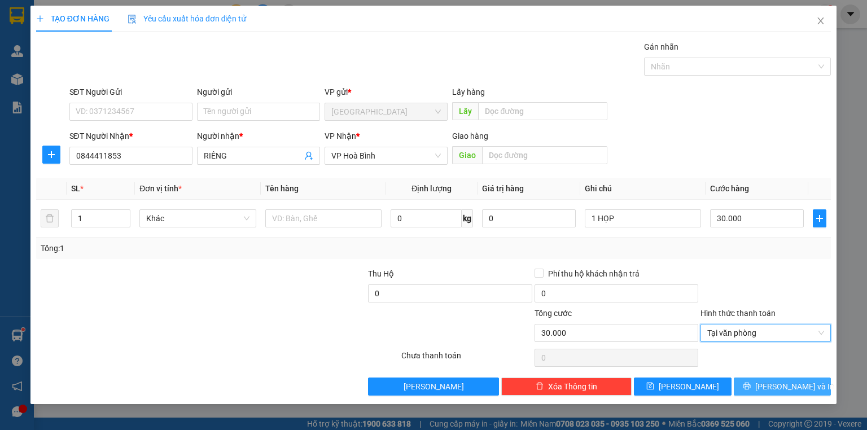
click at [753, 384] on button "[PERSON_NAME] và In" at bounding box center [783, 387] width 98 height 18
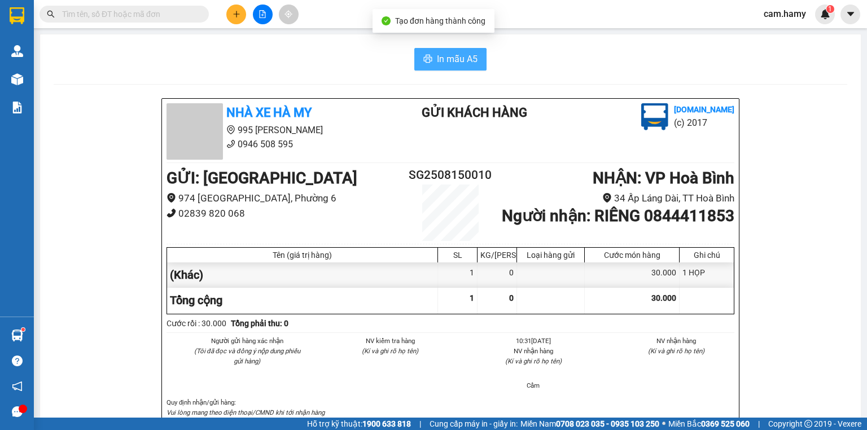
click at [441, 50] on button "In mẫu A5" at bounding box center [450, 59] width 72 height 23
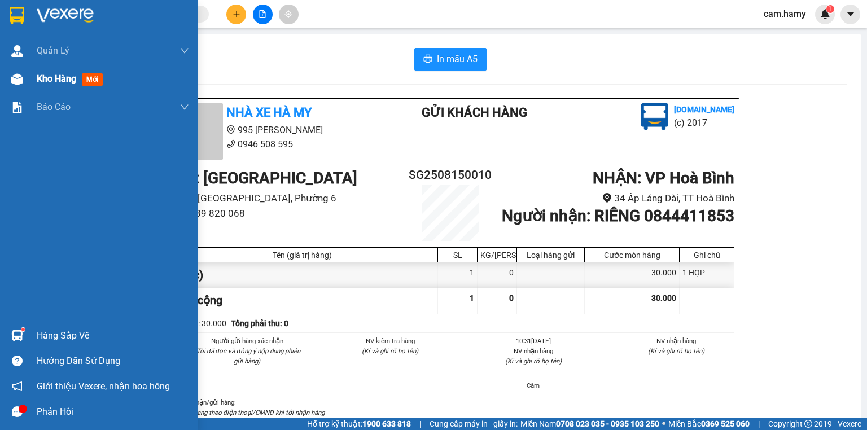
click at [47, 67] on div "Kho hàng mới" at bounding box center [113, 79] width 152 height 28
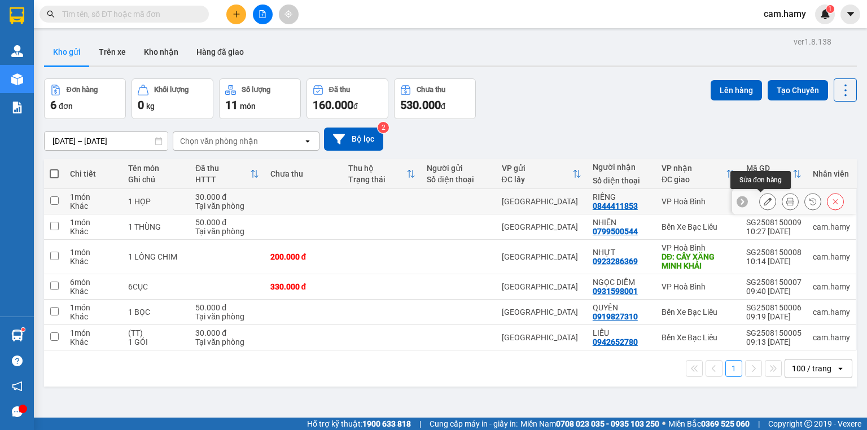
click at [760, 201] on button at bounding box center [768, 202] width 16 height 20
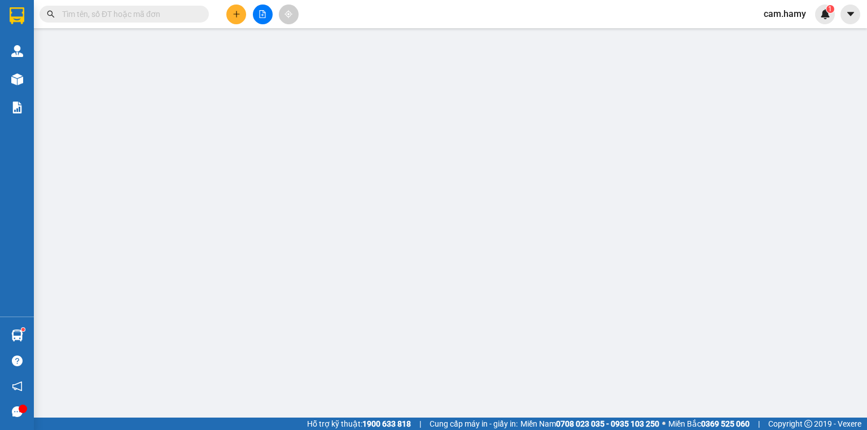
type input "0844411853"
type input "RIÊNG"
type input "30.000"
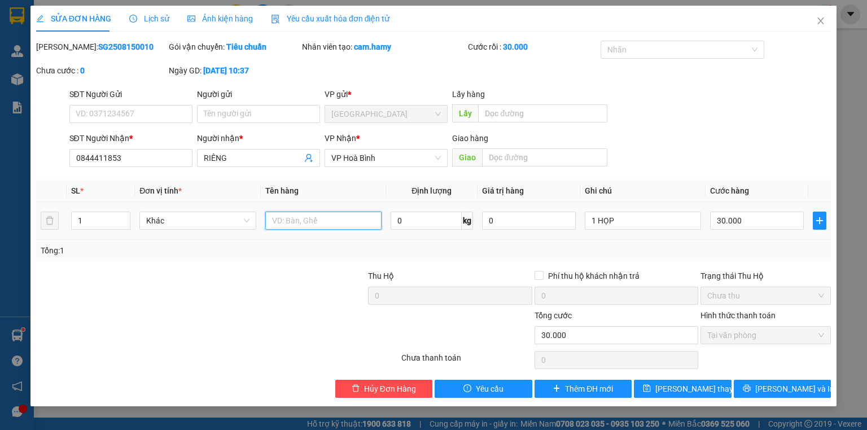
click at [319, 218] on input "text" at bounding box center [323, 221] width 116 height 18
type input "("
click at [684, 389] on span "[PERSON_NAME] thay đổi" at bounding box center [700, 389] width 90 height 12
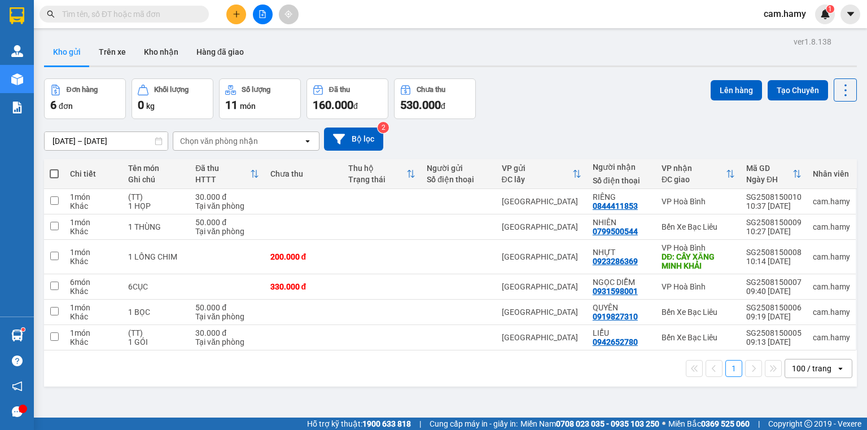
click at [55, 172] on span at bounding box center [54, 173] width 9 height 9
click at [54, 168] on input "checkbox" at bounding box center [54, 168] width 0 height 0
checkbox input "true"
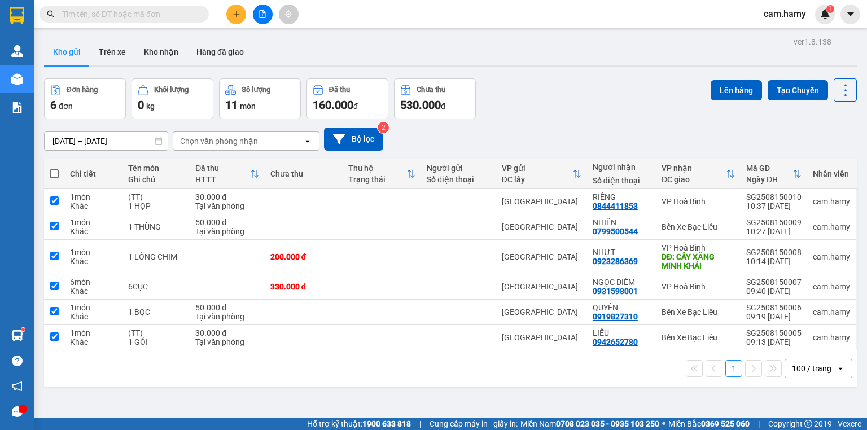
checkbox input "true"
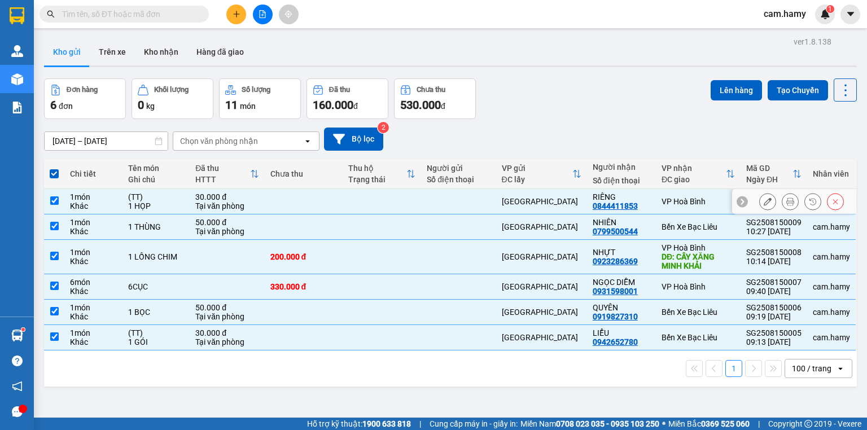
click at [54, 199] on input "checkbox" at bounding box center [54, 200] width 8 height 8
checkbox input "false"
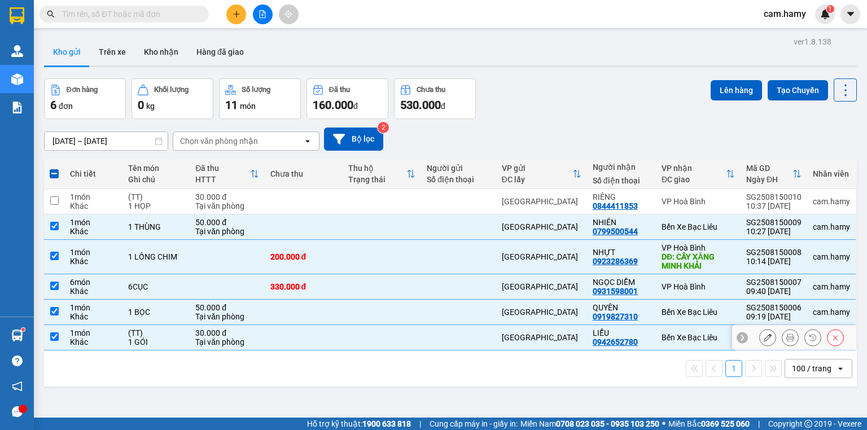
click at [56, 334] on input "checkbox" at bounding box center [54, 336] width 8 height 8
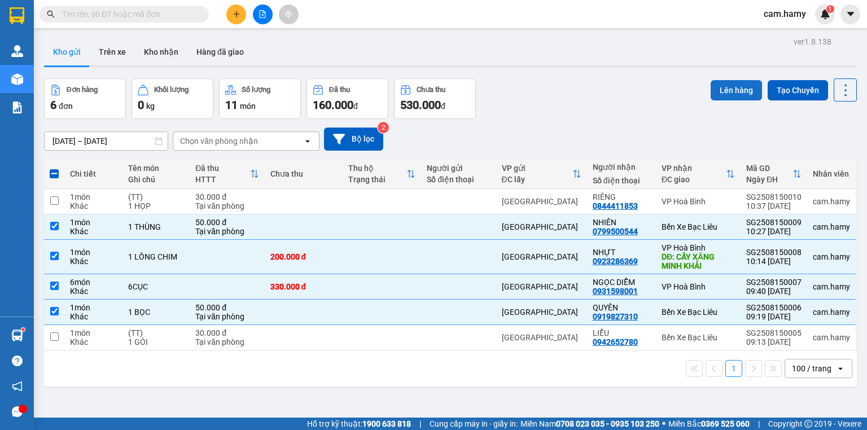
click at [725, 92] on button "Lên hàng" at bounding box center [735, 90] width 51 height 20
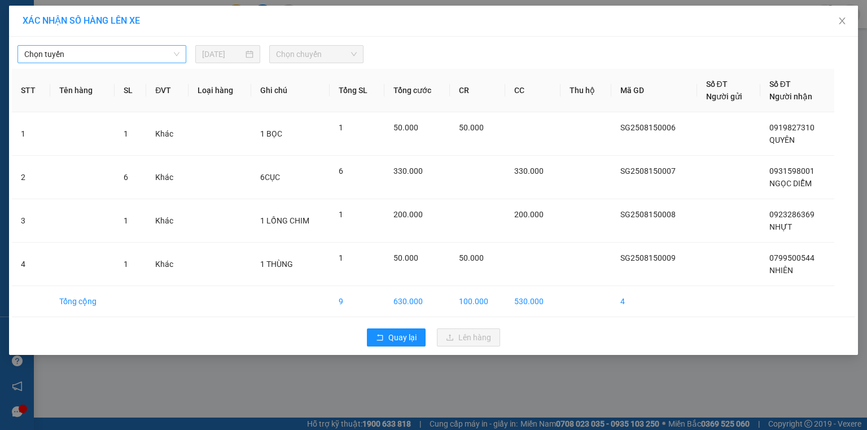
click at [138, 53] on span "Chọn tuyến" at bounding box center [101, 54] width 155 height 17
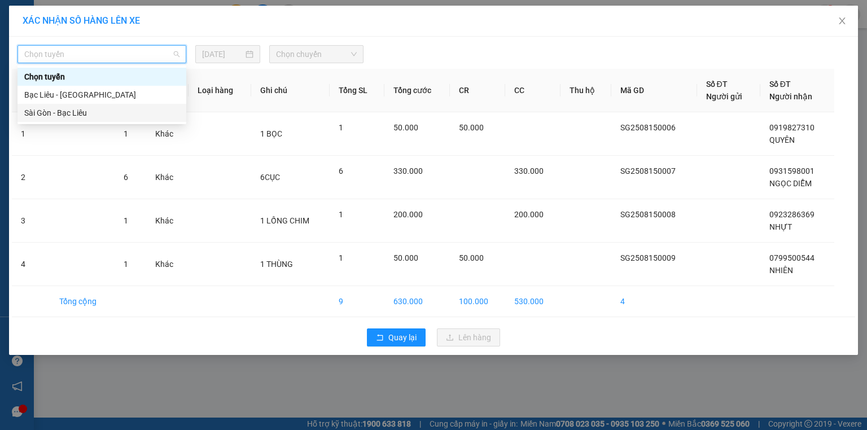
click at [103, 106] on div "Sài Gòn - Bạc Liêu" at bounding box center [101, 113] width 169 height 18
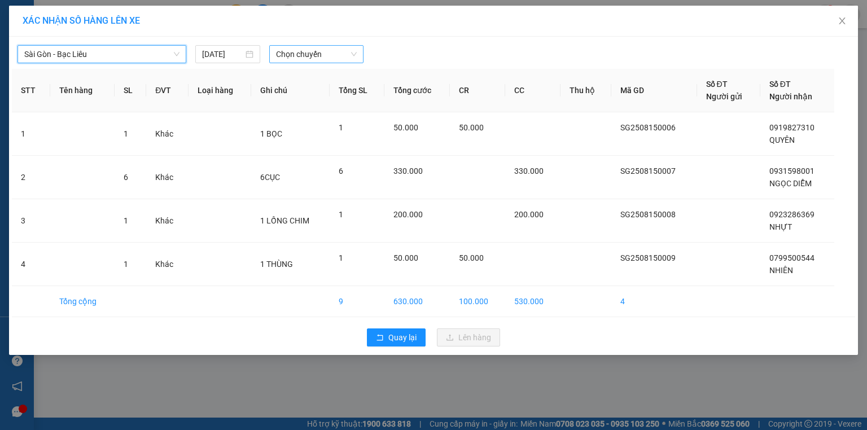
click at [287, 52] on span "Chọn chuyến" at bounding box center [316, 54] width 81 height 17
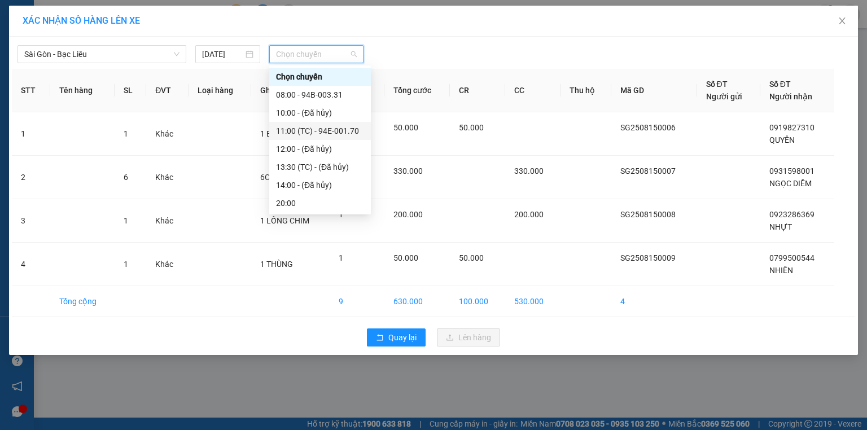
click at [349, 133] on div "11:00 (TC) - 94E-001.70" at bounding box center [320, 131] width 88 height 12
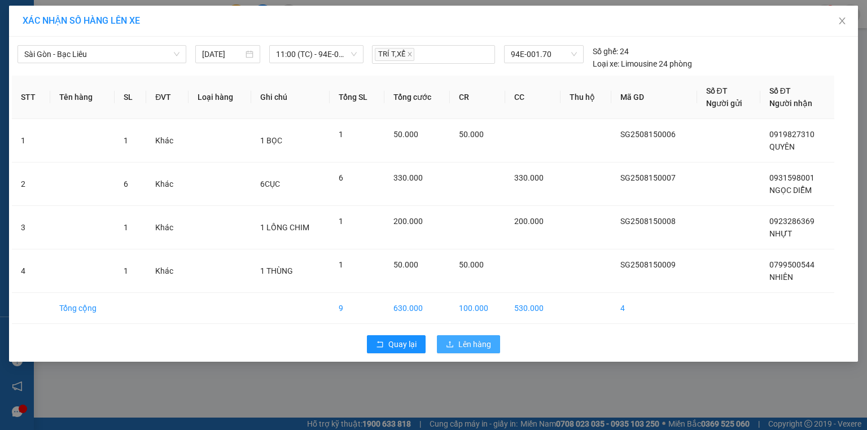
click at [474, 344] on span "Lên hàng" at bounding box center [474, 344] width 33 height 12
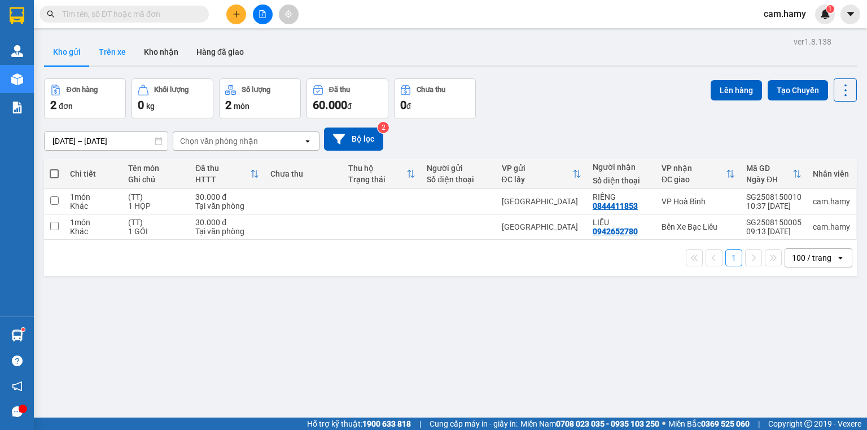
click at [106, 50] on button "Trên xe" at bounding box center [112, 51] width 45 height 27
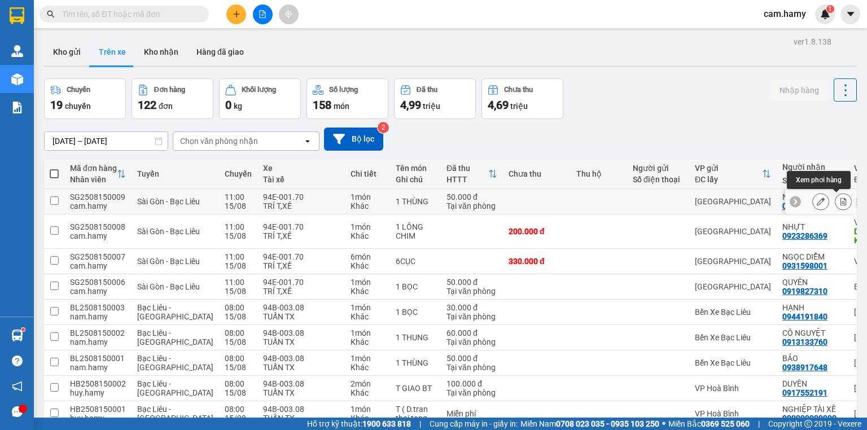
click at [839, 203] on icon at bounding box center [843, 202] width 8 height 8
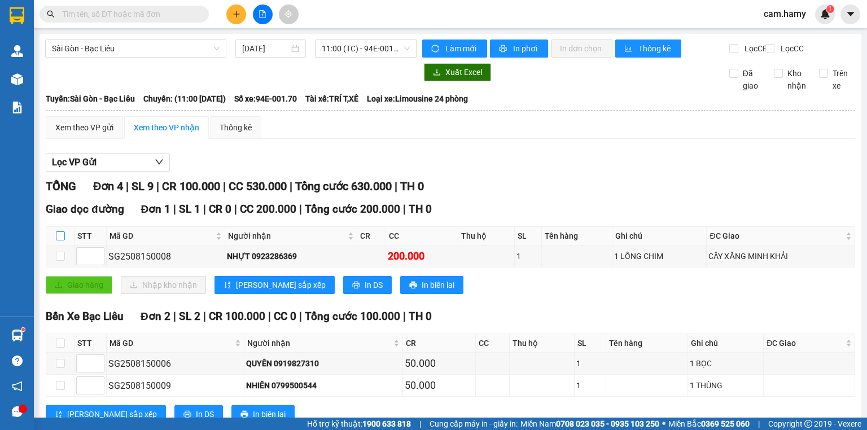
click at [64, 231] on input "checkbox" at bounding box center [60, 235] width 9 height 9
checkbox input "true"
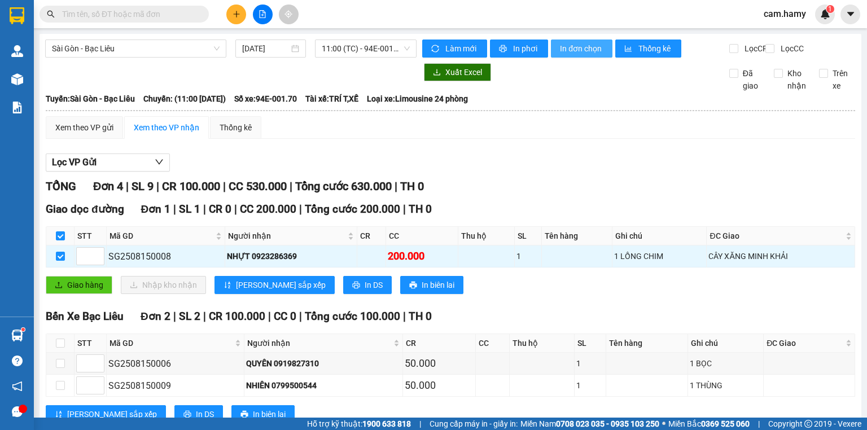
click at [574, 48] on span "In đơn chọn" at bounding box center [581, 48] width 43 height 12
click at [63, 231] on input "checkbox" at bounding box center [60, 235] width 9 height 9
checkbox input "false"
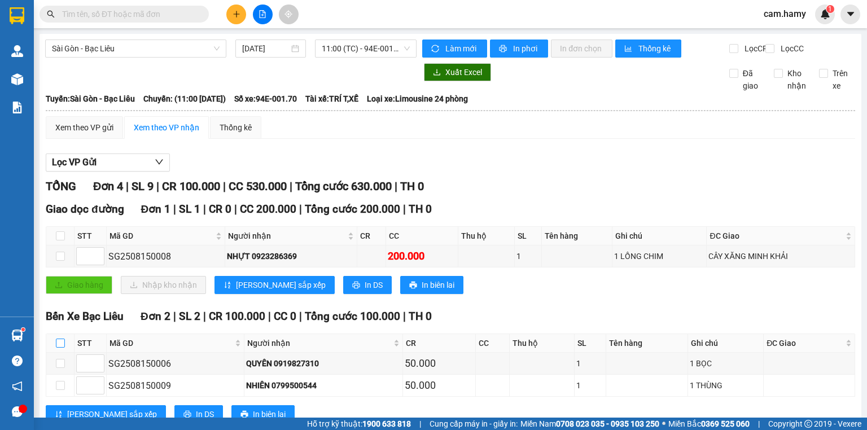
click at [64, 339] on input "checkbox" at bounding box center [60, 343] width 9 height 9
checkbox input "true"
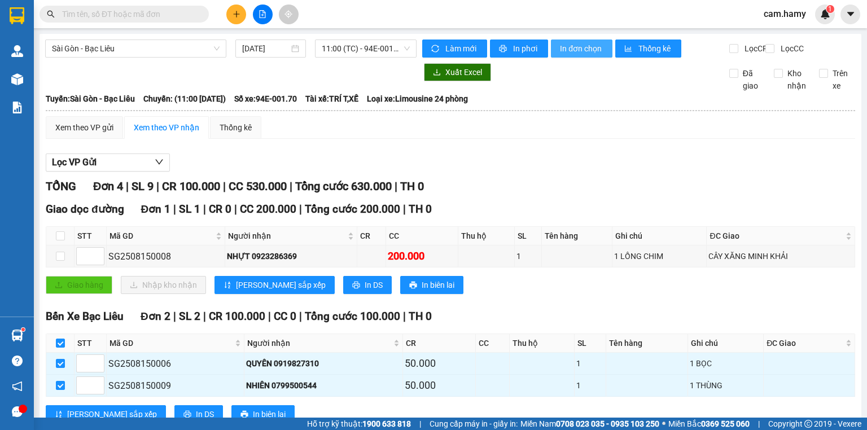
click at [571, 52] on span "In đơn chọn" at bounding box center [581, 48] width 43 height 12
click at [60, 348] on input "checkbox" at bounding box center [60, 343] width 9 height 9
checkbox input "false"
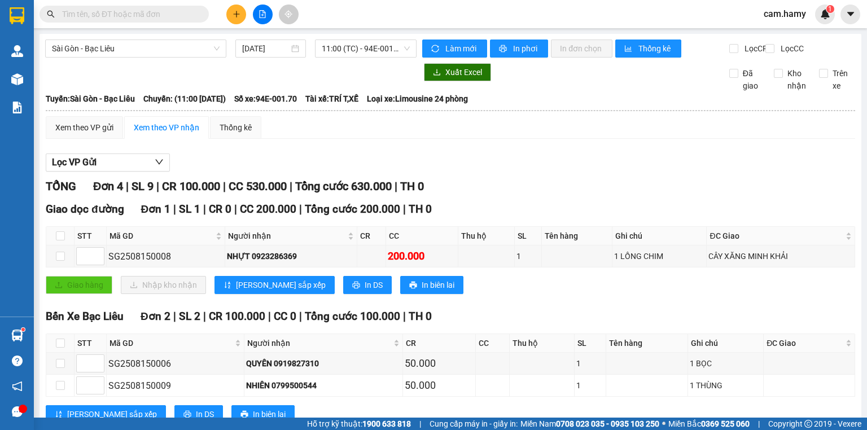
checkbox input "true"
click at [563, 48] on span "In đơn chọn" at bounding box center [581, 48] width 43 height 12
